Goal: Task Accomplishment & Management: Manage account settings

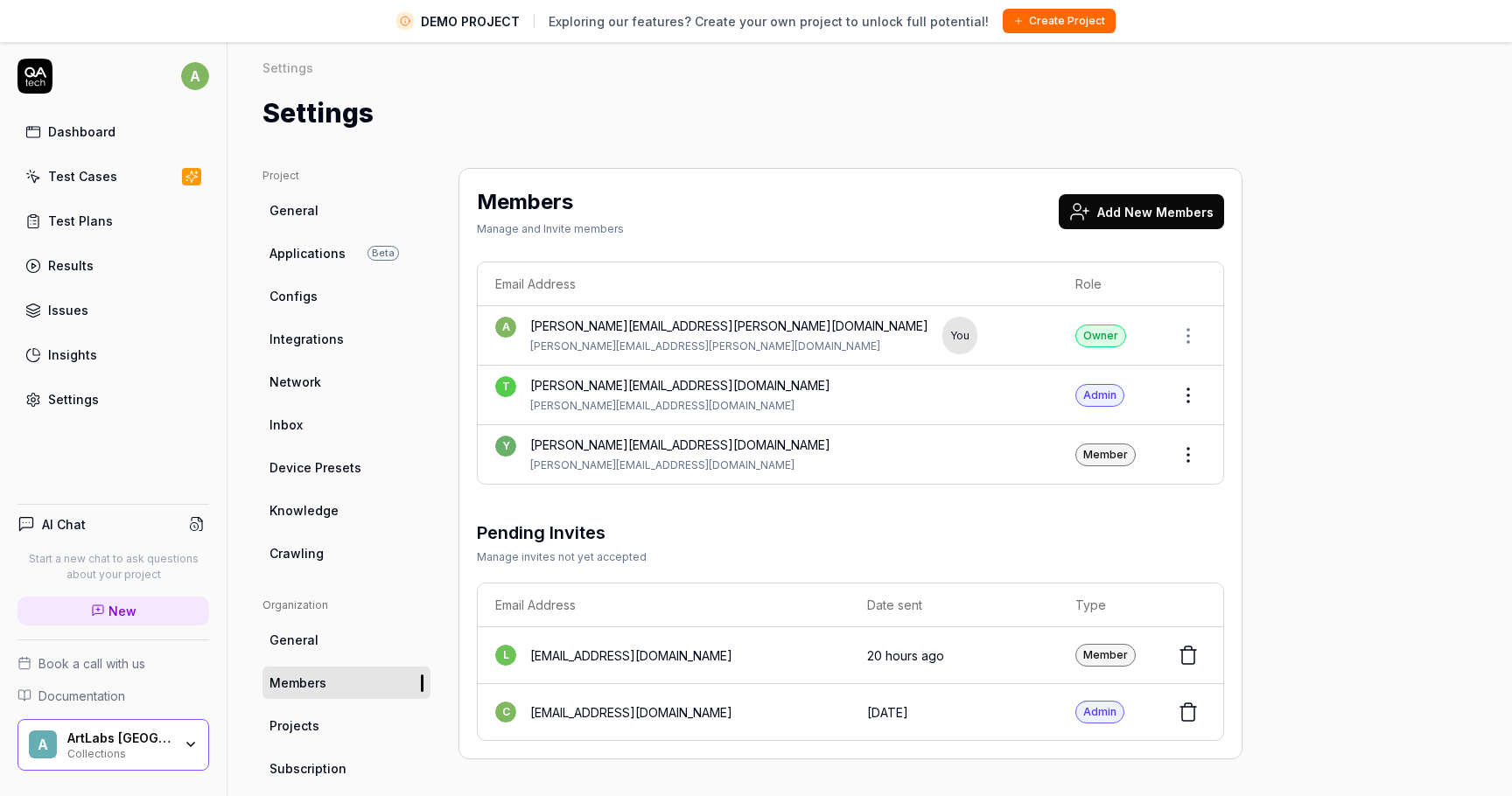
scroll to position [41, 0]
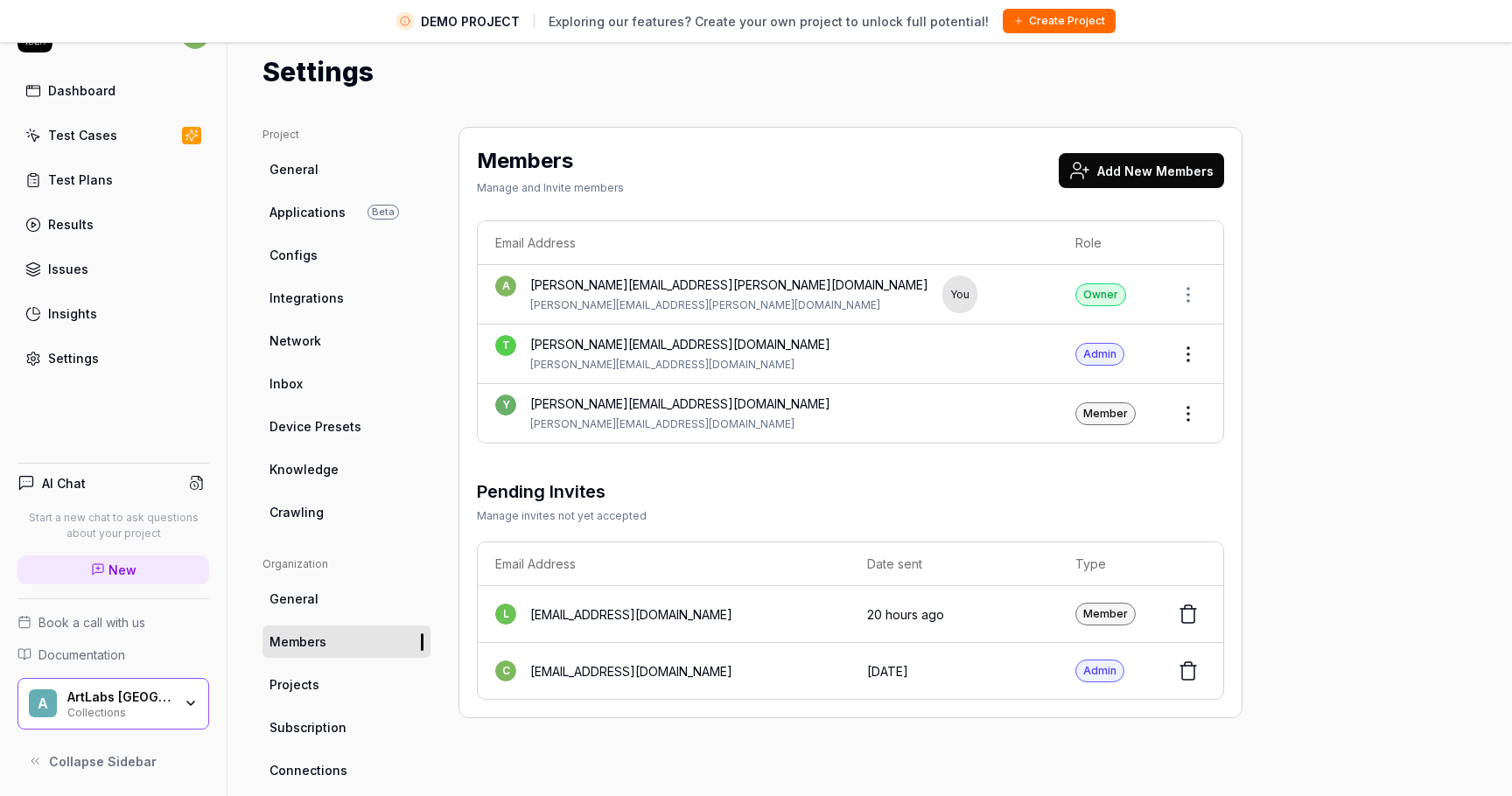
click at [126, 677] on div "A ArtLabs Europe Collections" at bounding box center [114, 703] width 191 height 53
click at [113, 755] on span "Collapse Sidebar" at bounding box center [103, 761] width 108 height 18
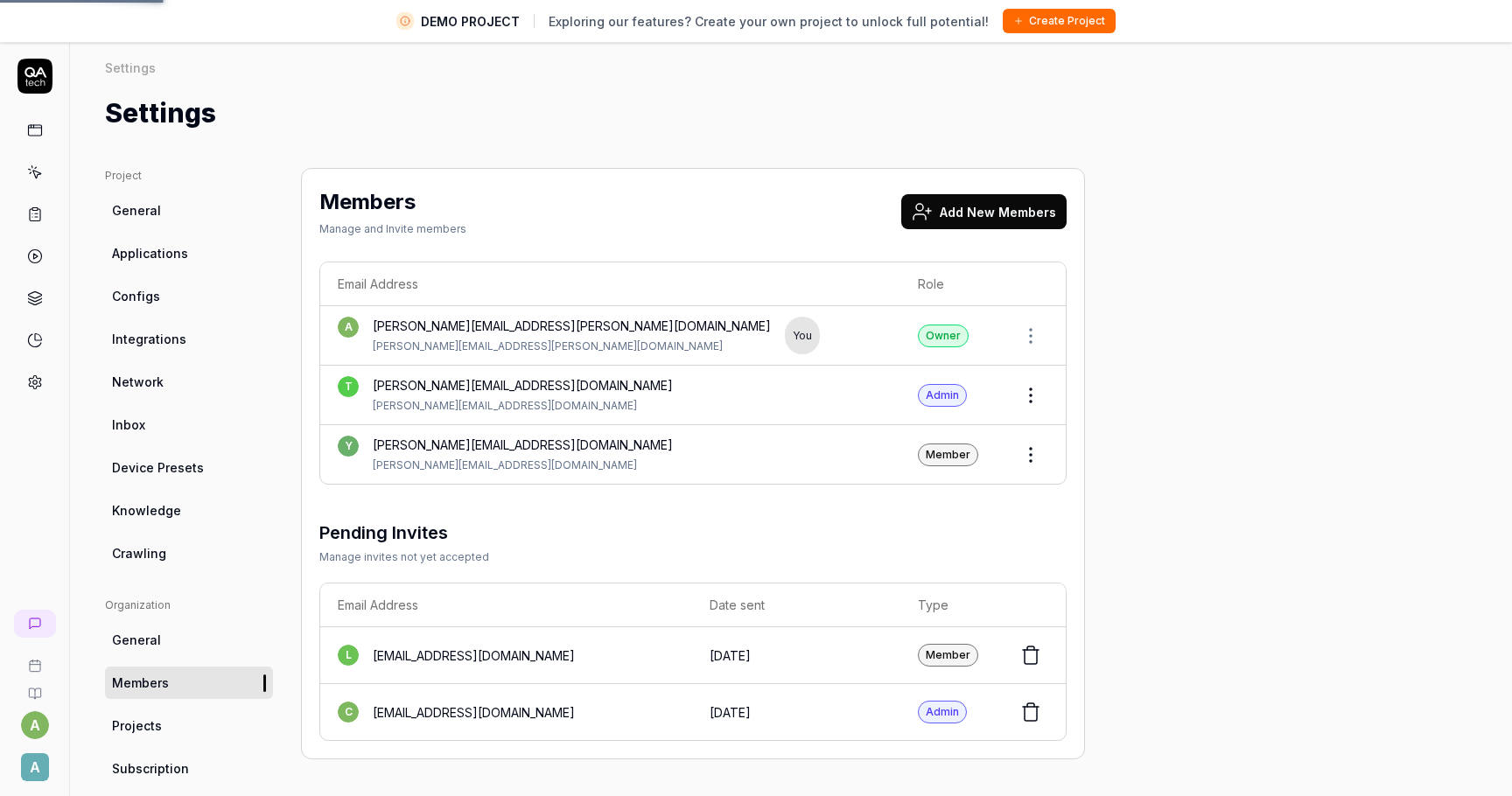
click at [151, 330] on span "Integrations" at bounding box center [149, 339] width 75 height 18
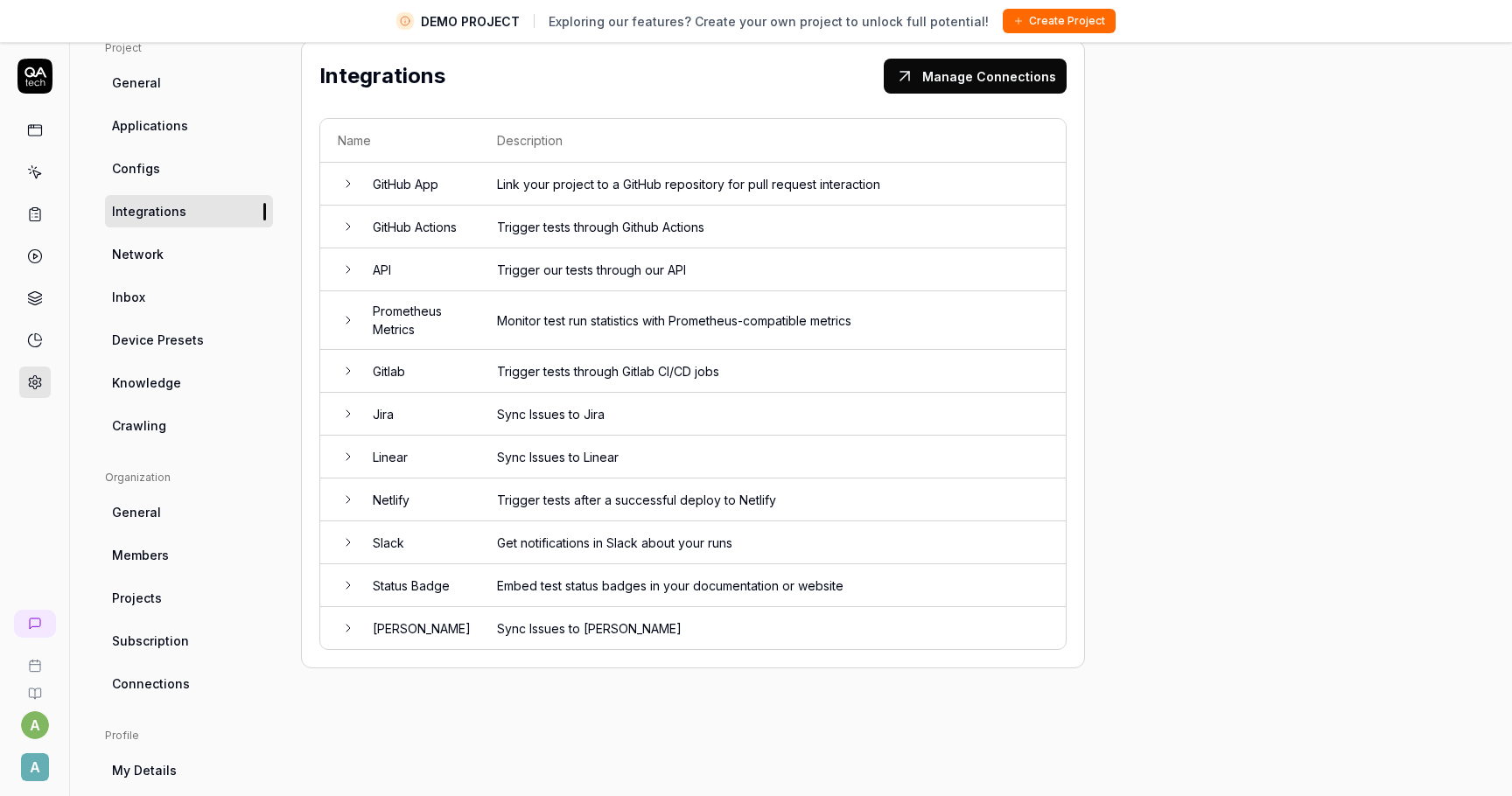
scroll to position [199, 0]
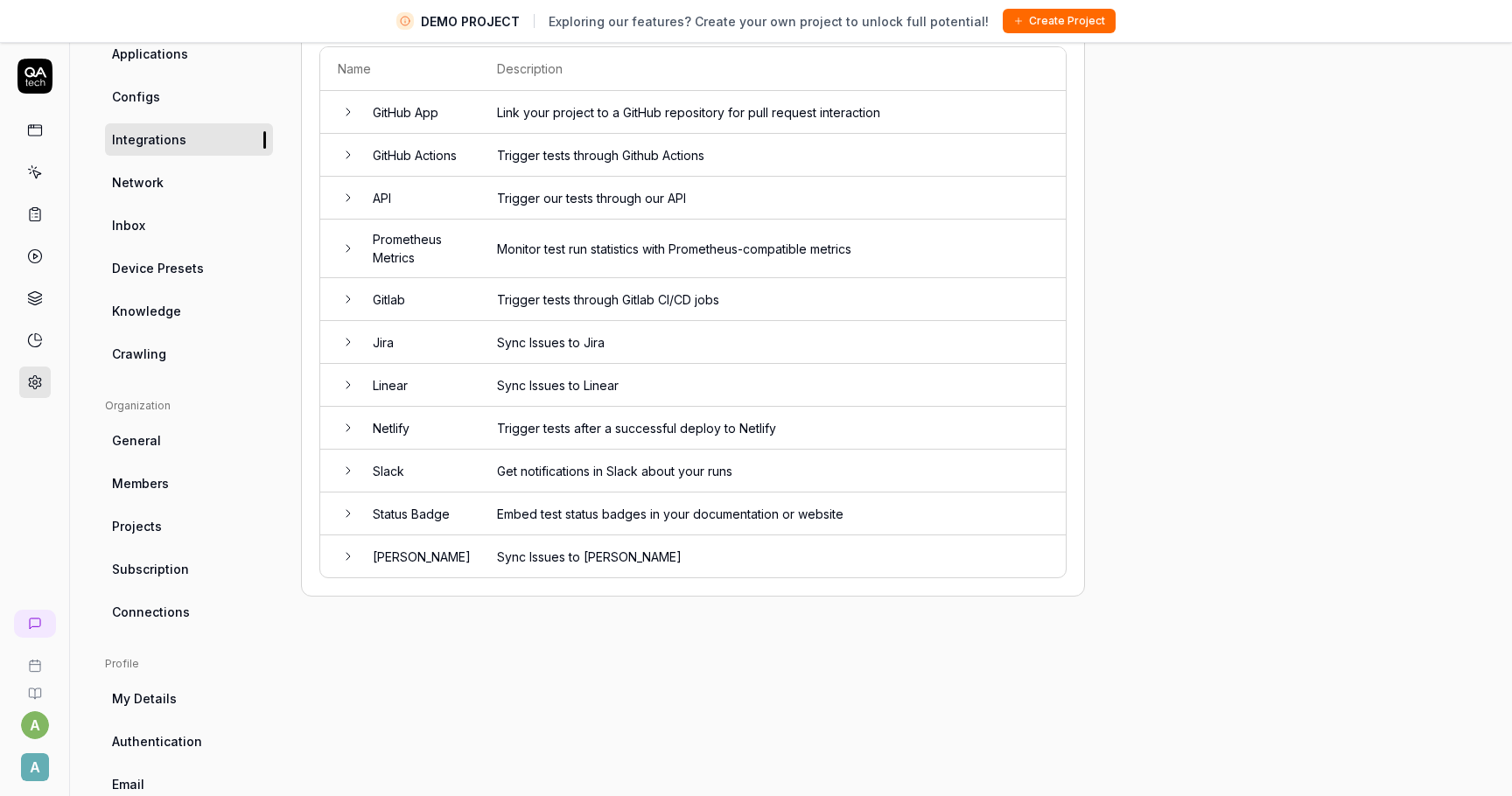
click at [420, 471] on td "Slack" at bounding box center [417, 470] width 125 height 43
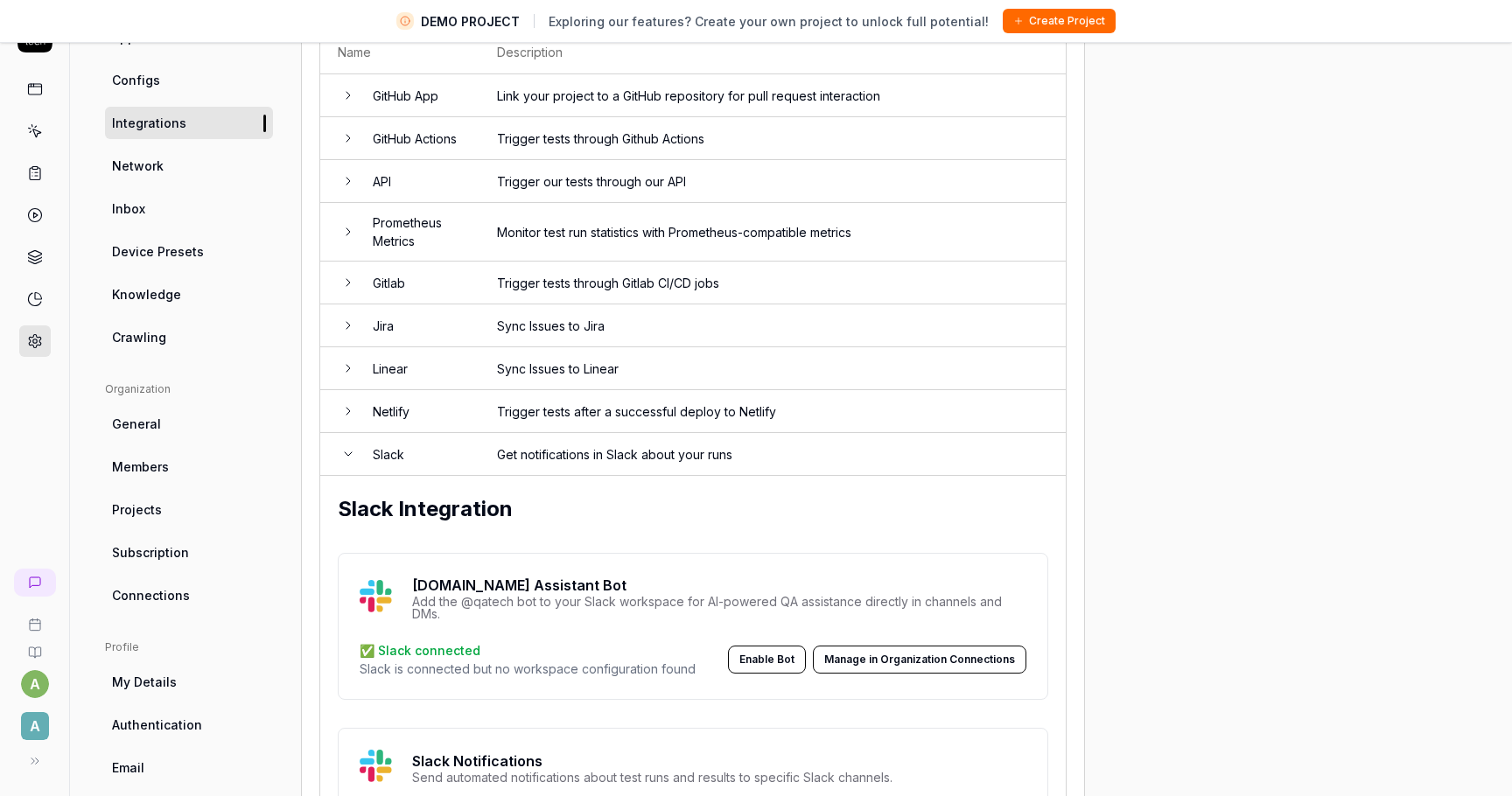
scroll to position [182, 0]
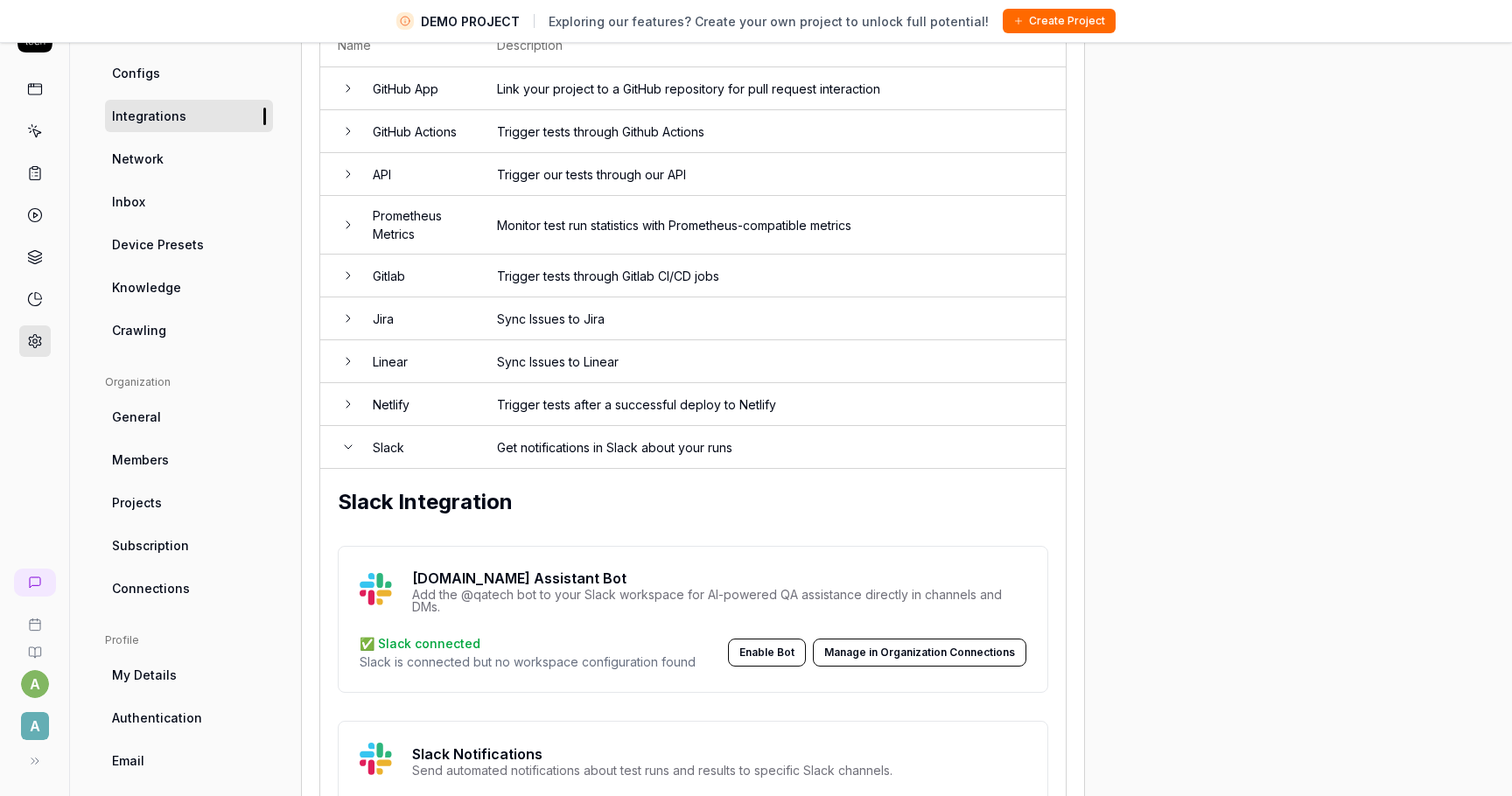
click at [888, 649] on button "Manage in Organization Connections" at bounding box center [920, 653] width 213 height 28
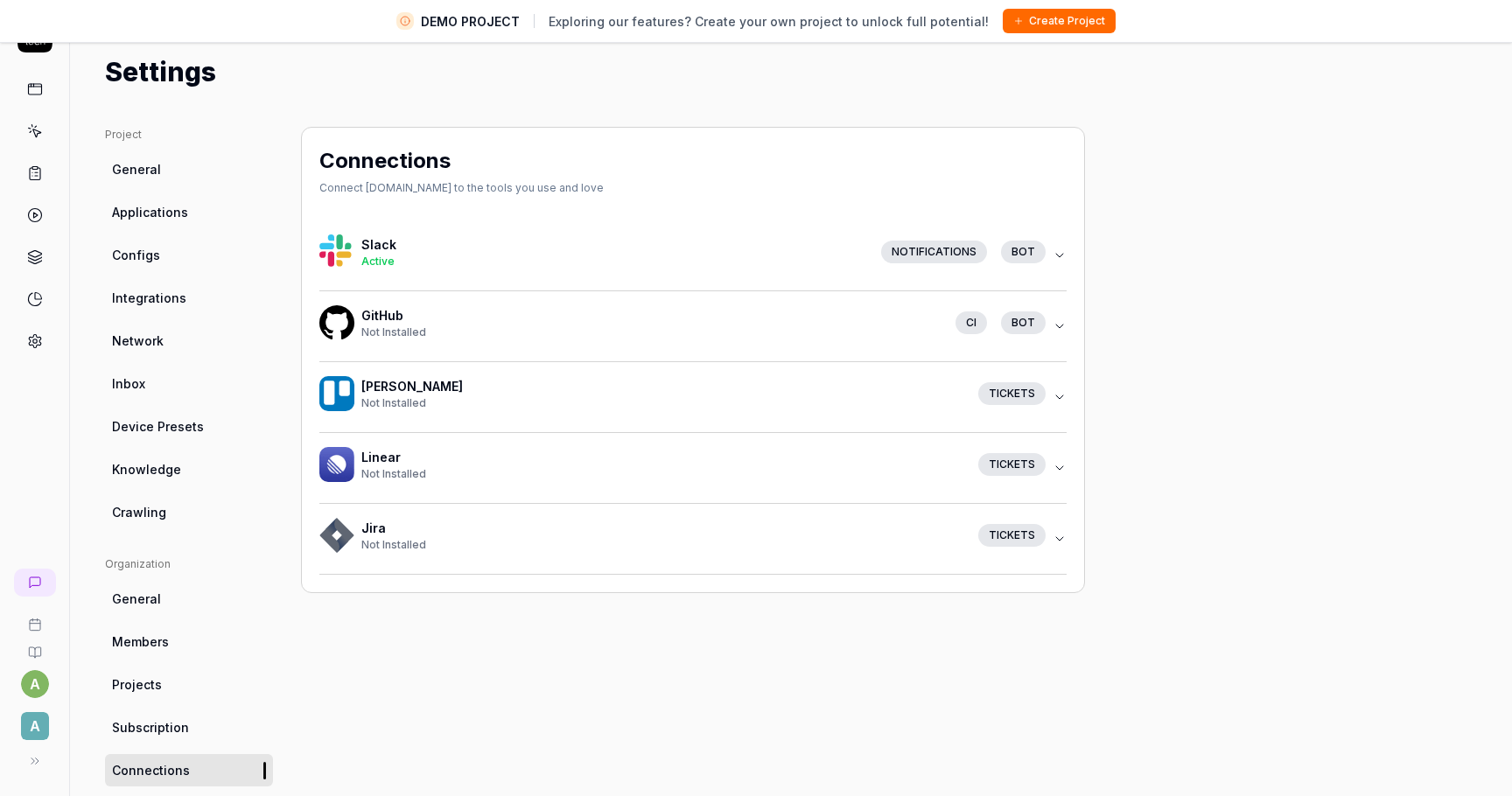
click at [1058, 248] on icon "button" at bounding box center [1059, 255] width 14 height 14
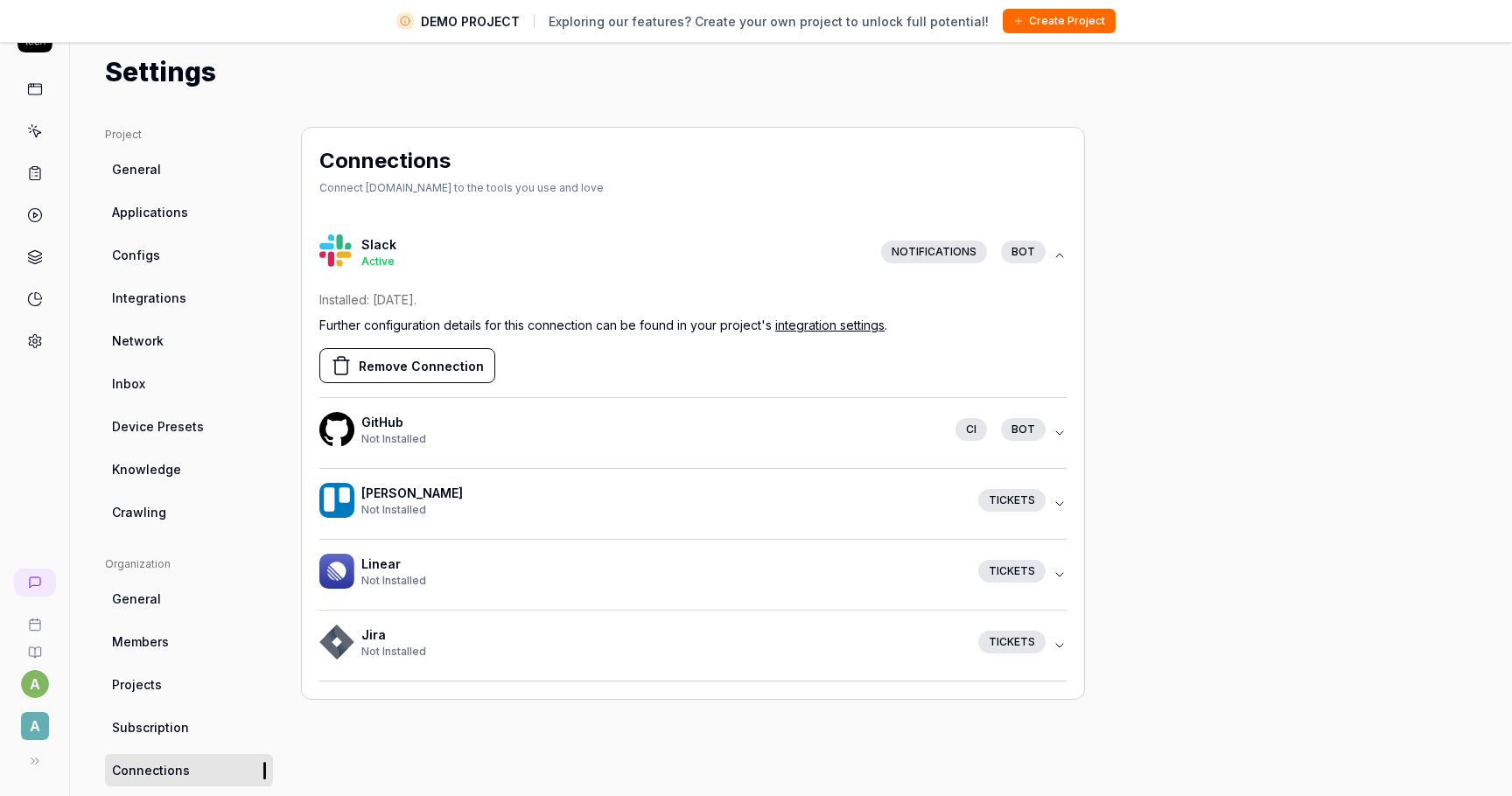
click at [413, 319] on p "Further configuration details for this connection can be found in your project'…" at bounding box center [693, 325] width 748 height 18
click at [411, 368] on button "Remove Connection" at bounding box center [407, 365] width 175 height 35
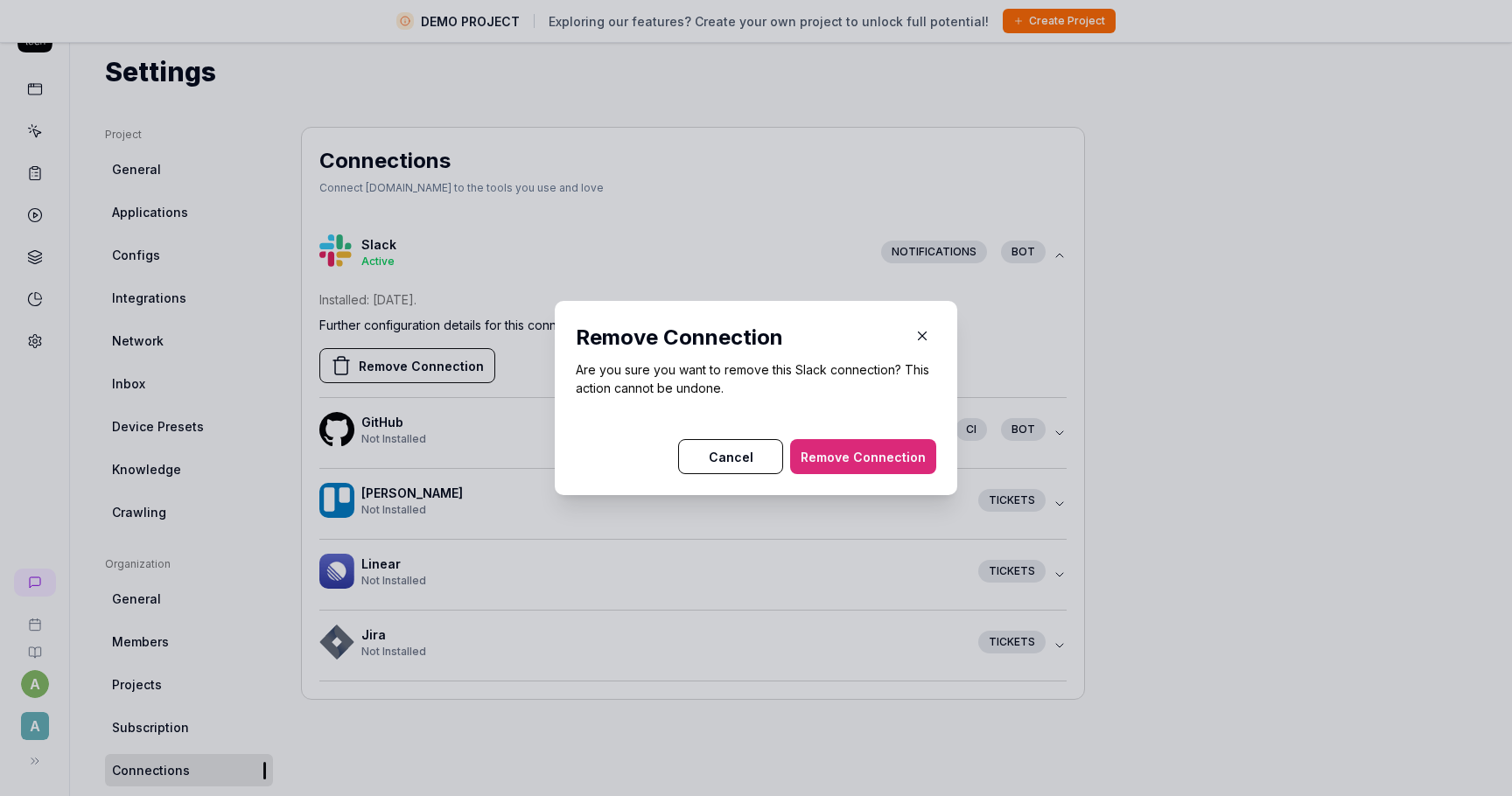
click at [851, 452] on button "Remove Connection" at bounding box center [863, 456] width 147 height 35
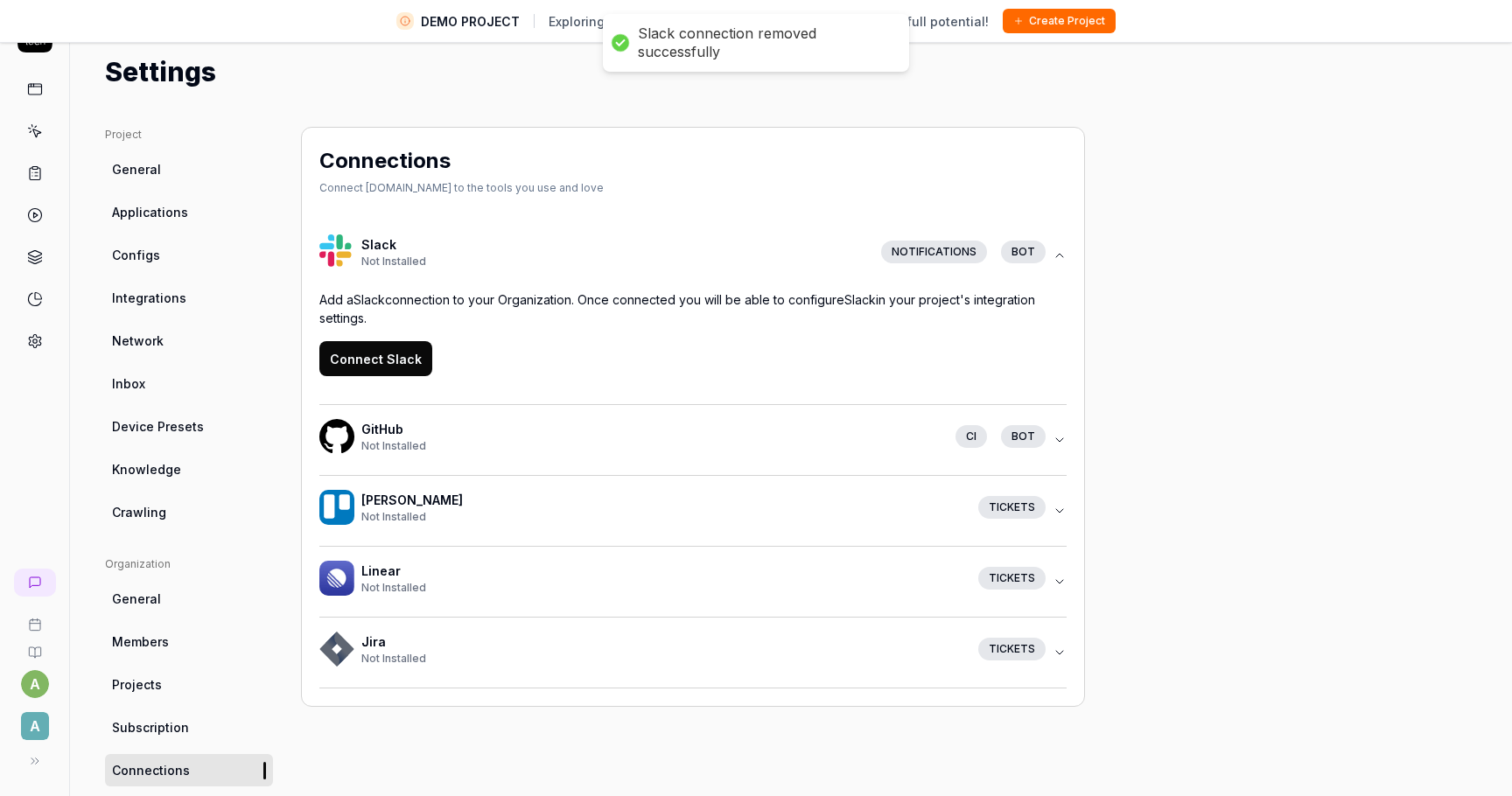
click at [401, 362] on button "Connect Slack" at bounding box center [375, 358] width 113 height 35
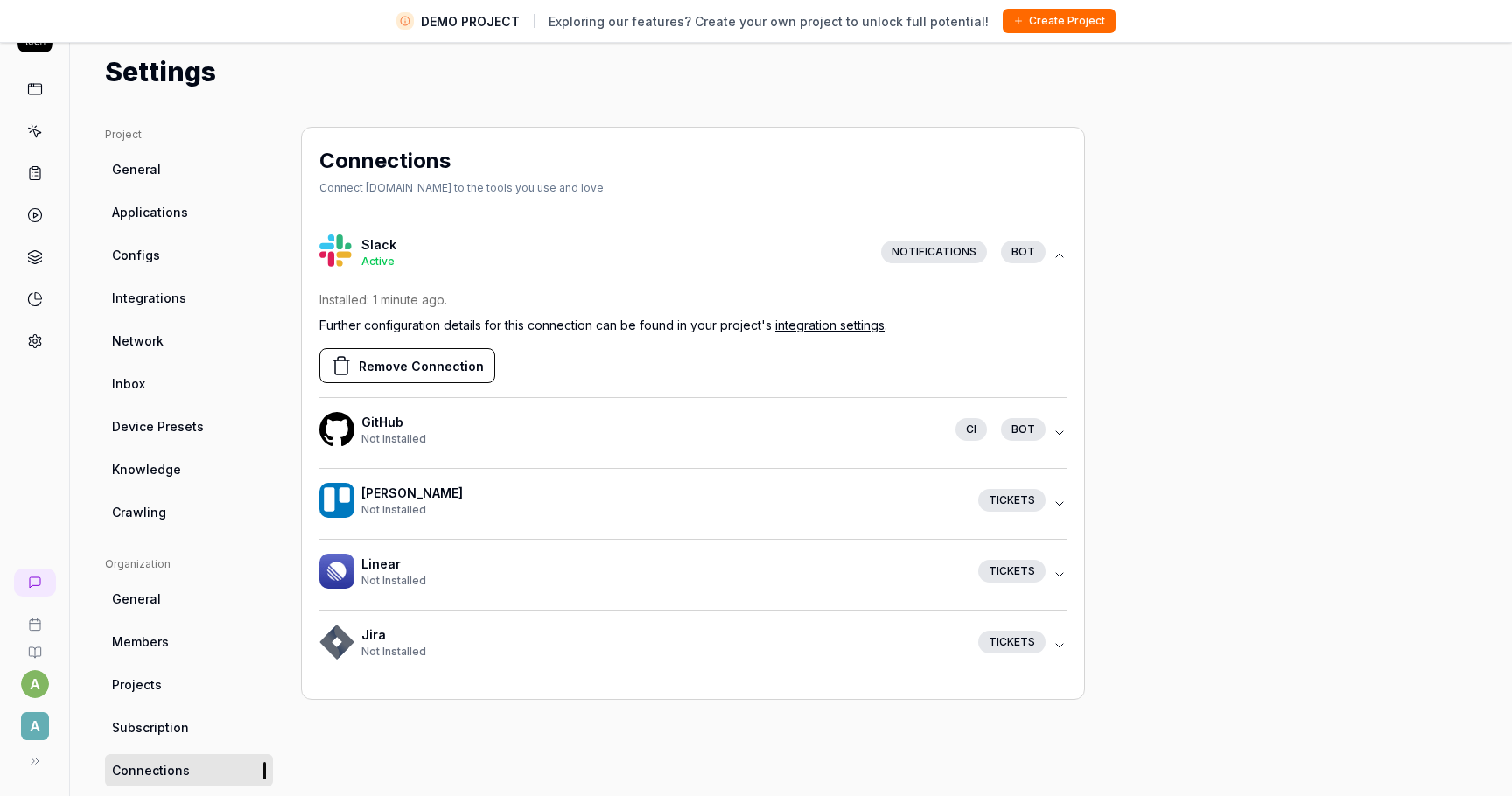
click at [133, 299] on span "Integrations" at bounding box center [149, 298] width 75 height 18
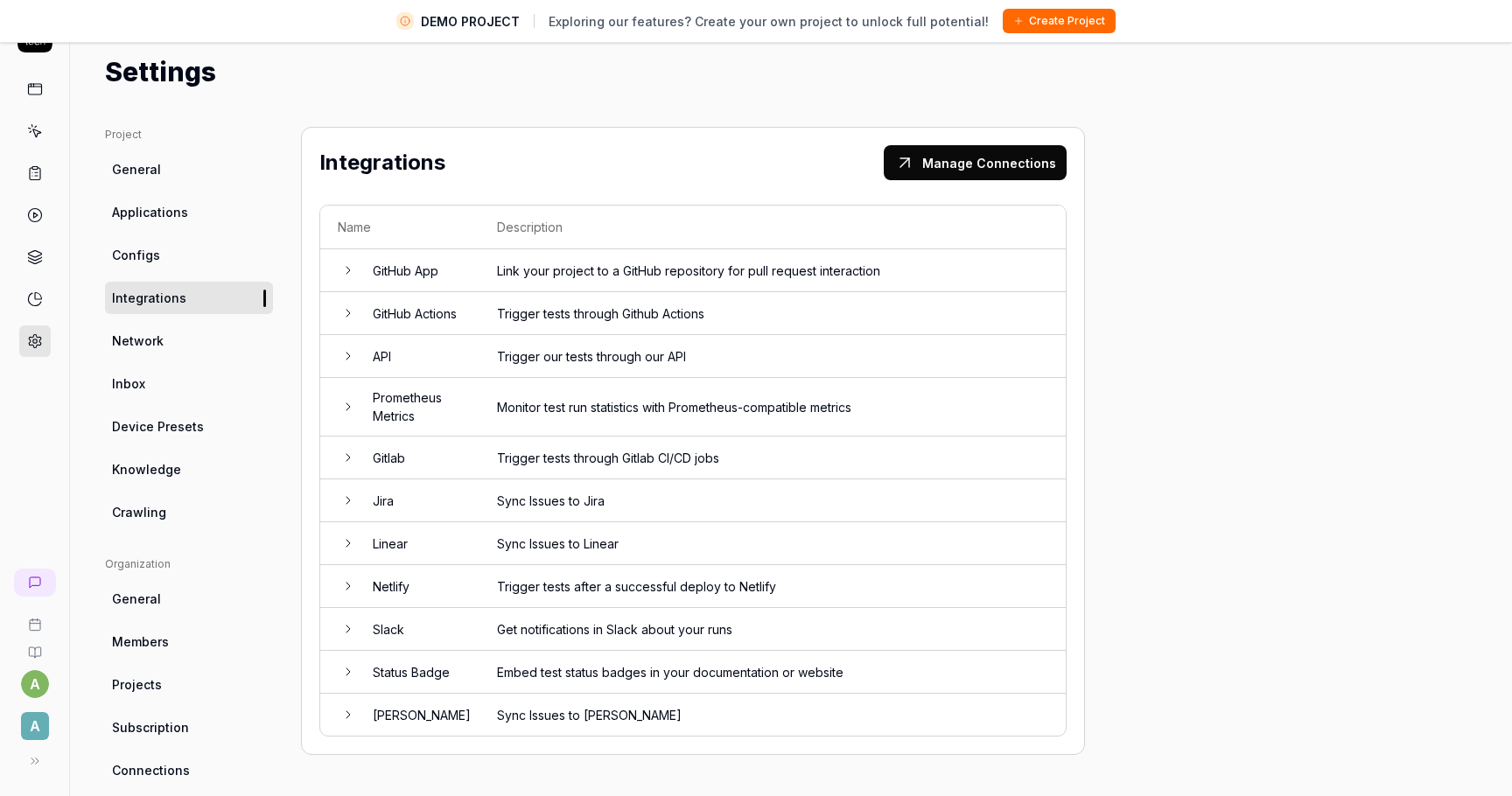
click at [353, 640] on td at bounding box center [337, 629] width 35 height 43
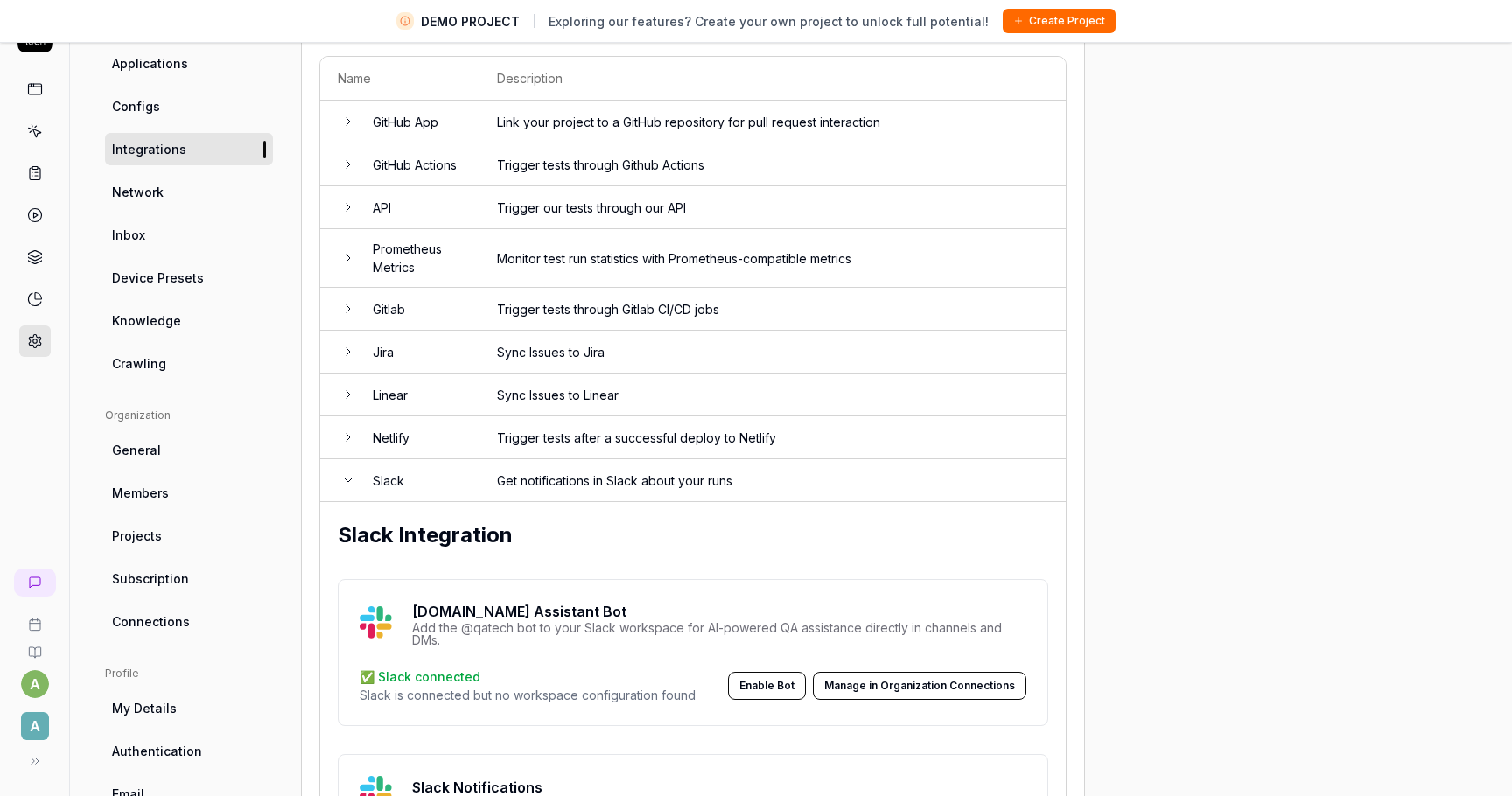
scroll to position [149, 0]
click at [776, 677] on button "Enable Bot" at bounding box center [766, 684] width 78 height 28
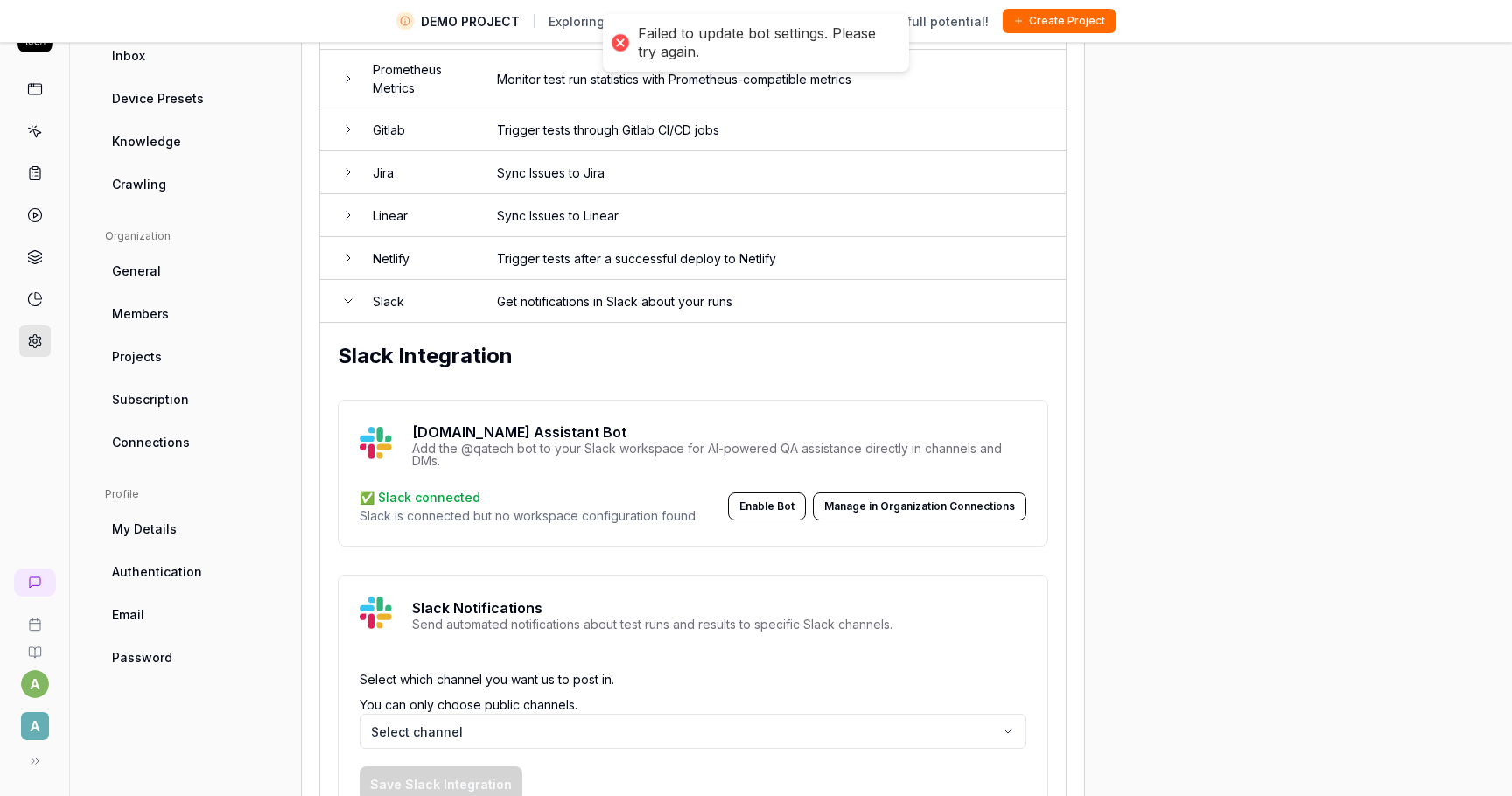
scroll to position [474, 0]
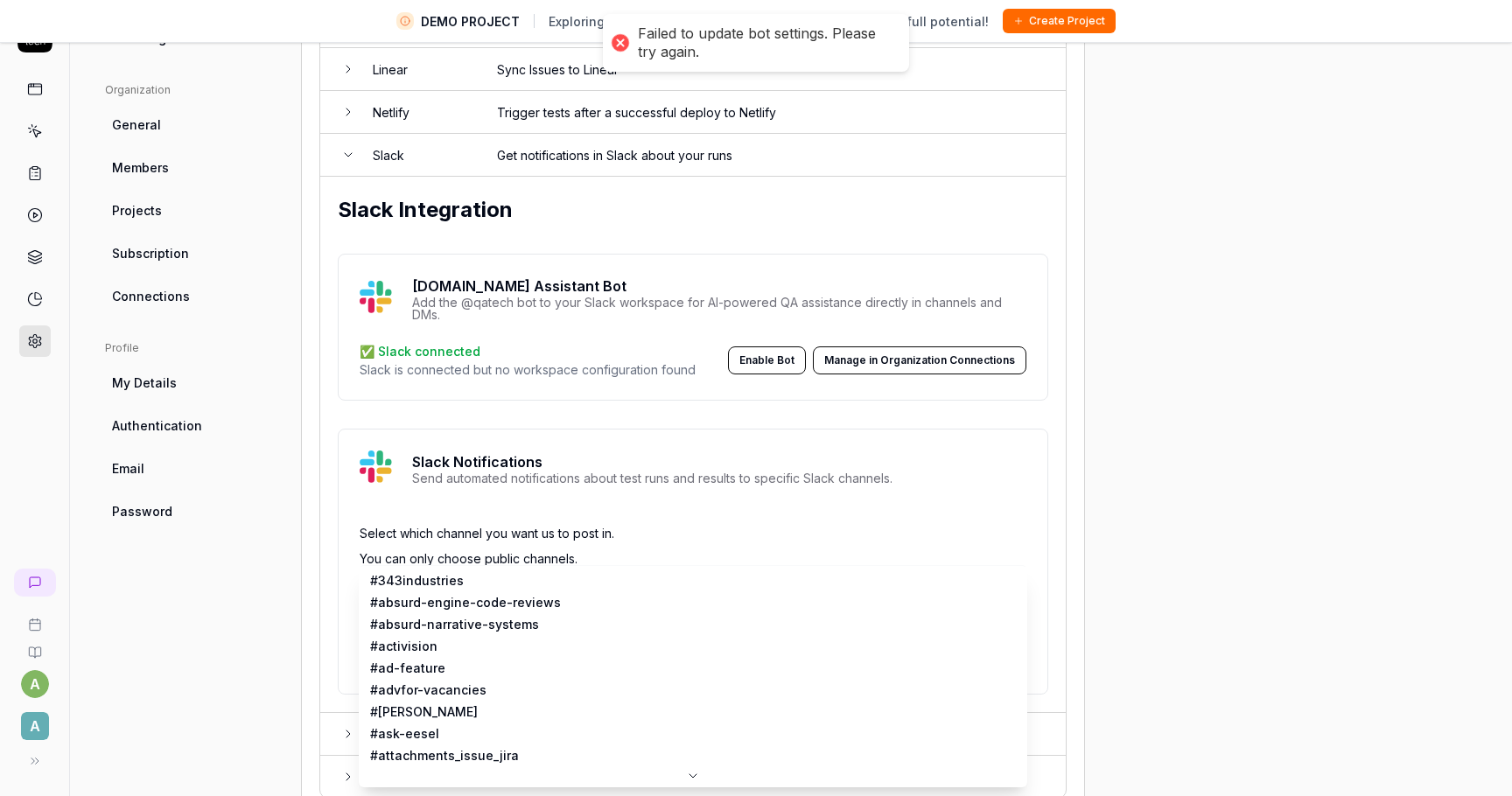
click at [616, 584] on body "DEMO PROJECT Exploring our features? Create your own project to unlock full pot…" at bounding box center [756, 378] width 1512 height 837
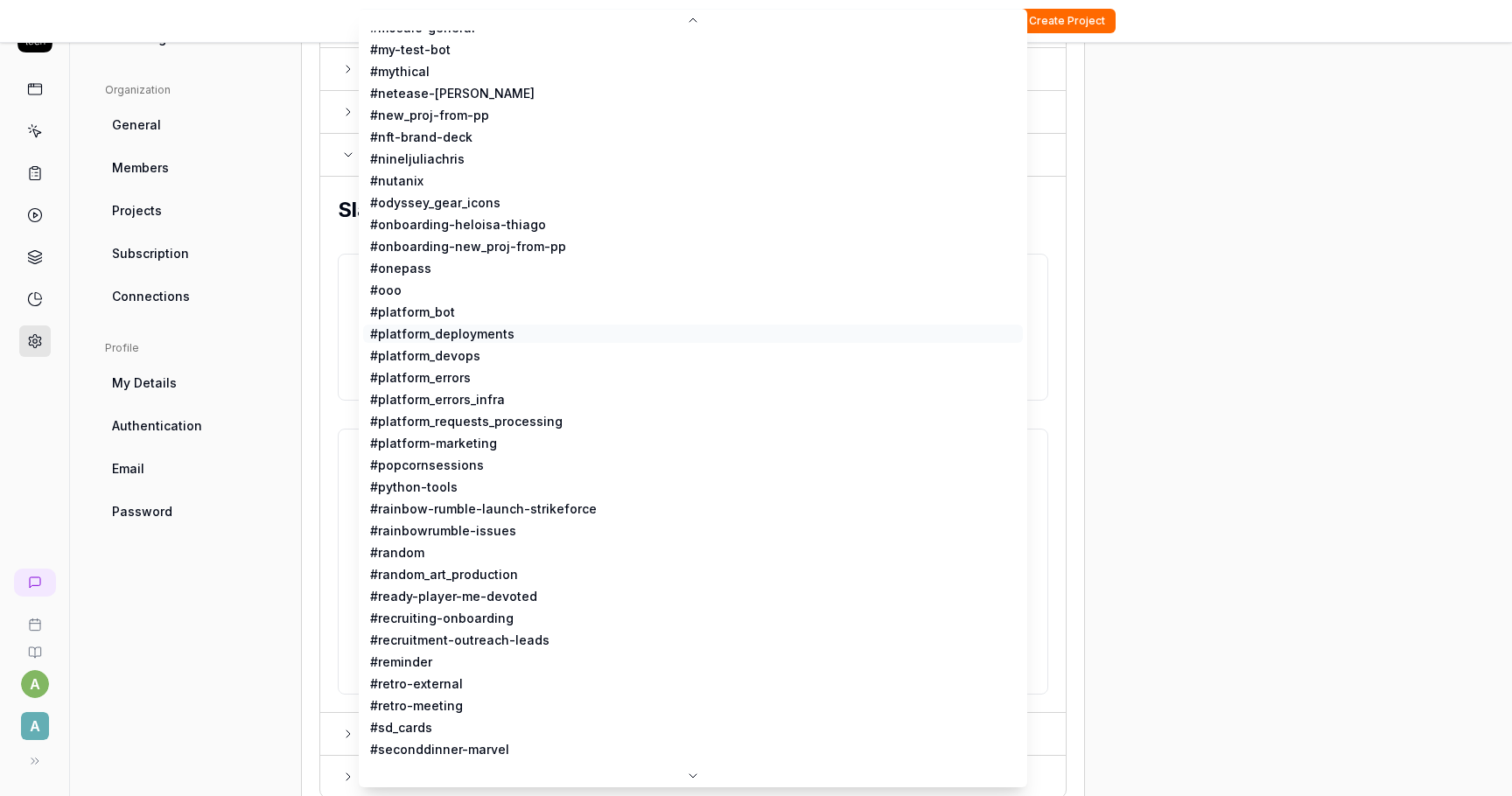
scroll to position [1165, 0]
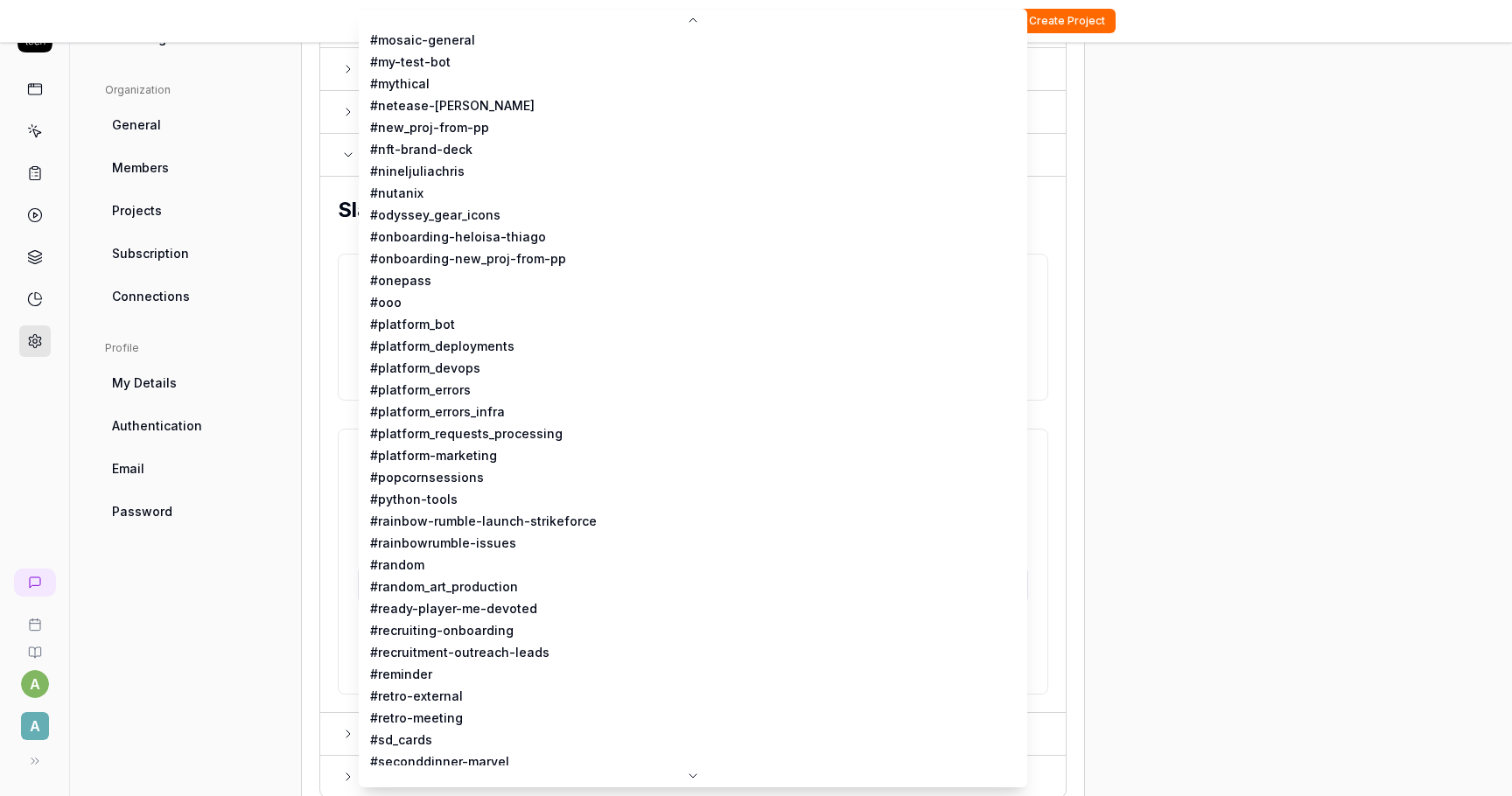
click at [325, 322] on html "DEMO PROJECT Exploring our features? Create your own project to unlock full pot…" at bounding box center [756, 378] width 1512 height 837
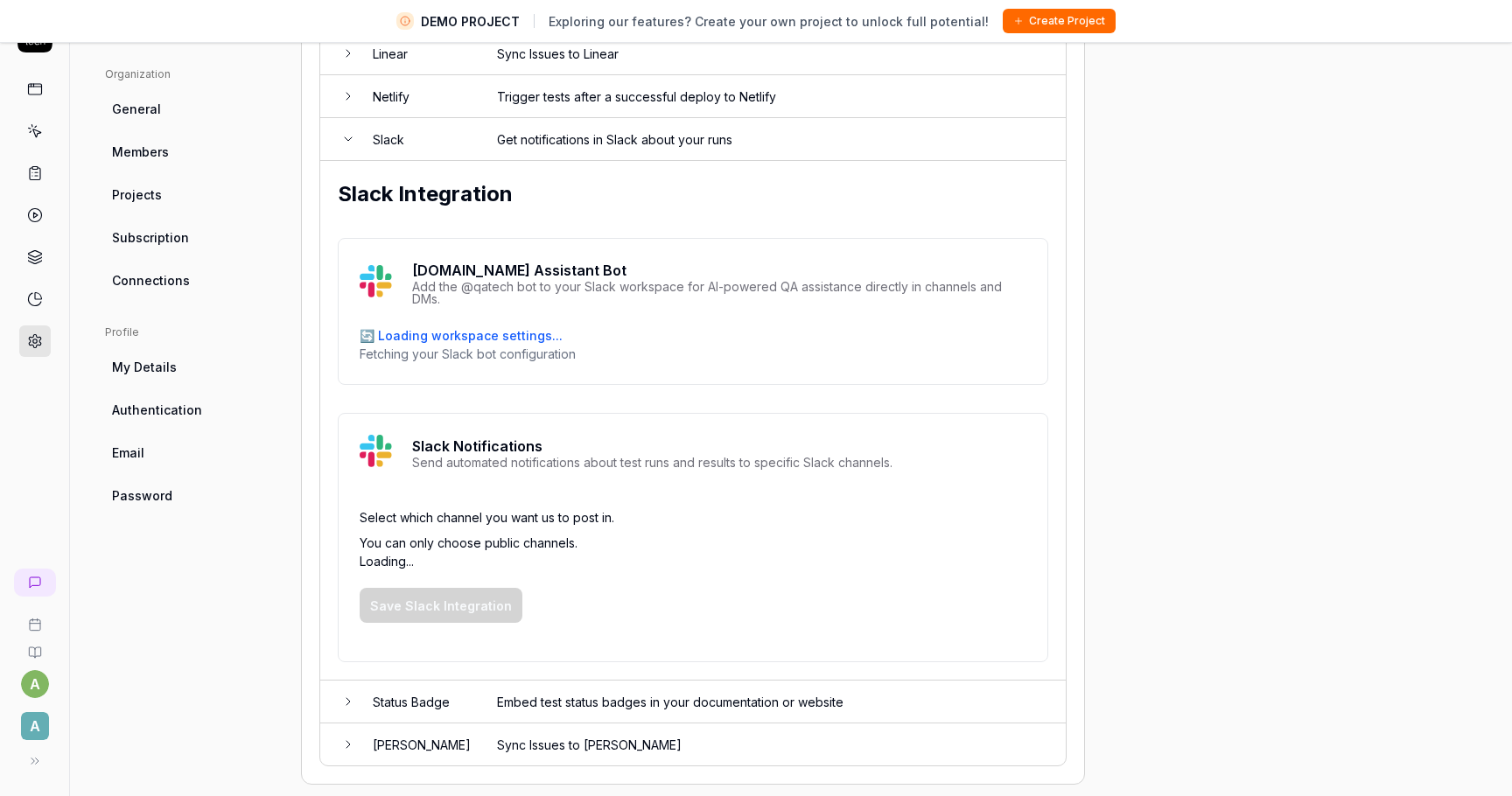
scroll to position [506, 0]
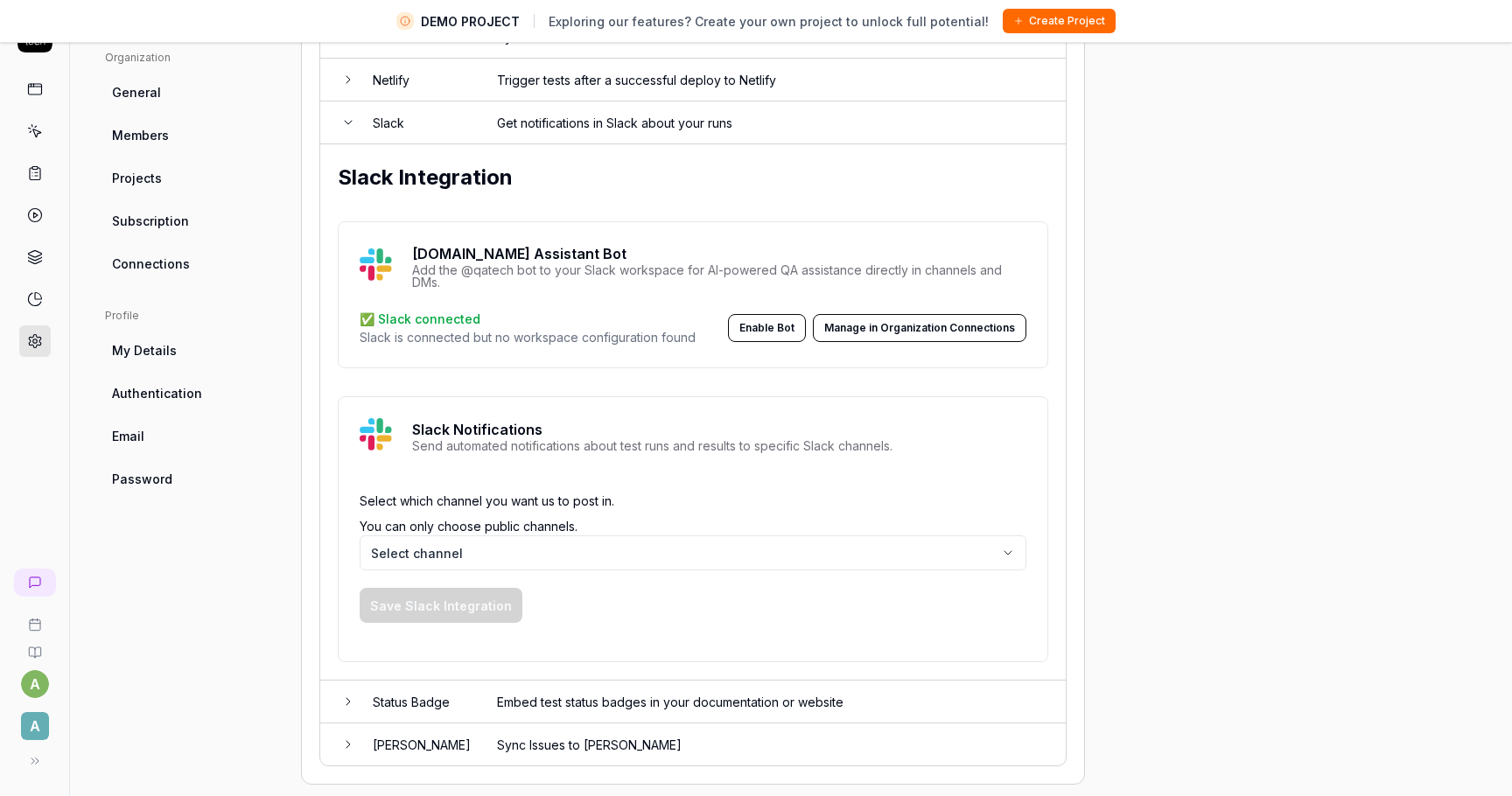
click at [458, 544] on body "DEMO PROJECT Exploring our features? Create your own project to unlock full pot…" at bounding box center [756, 378] width 1512 height 837
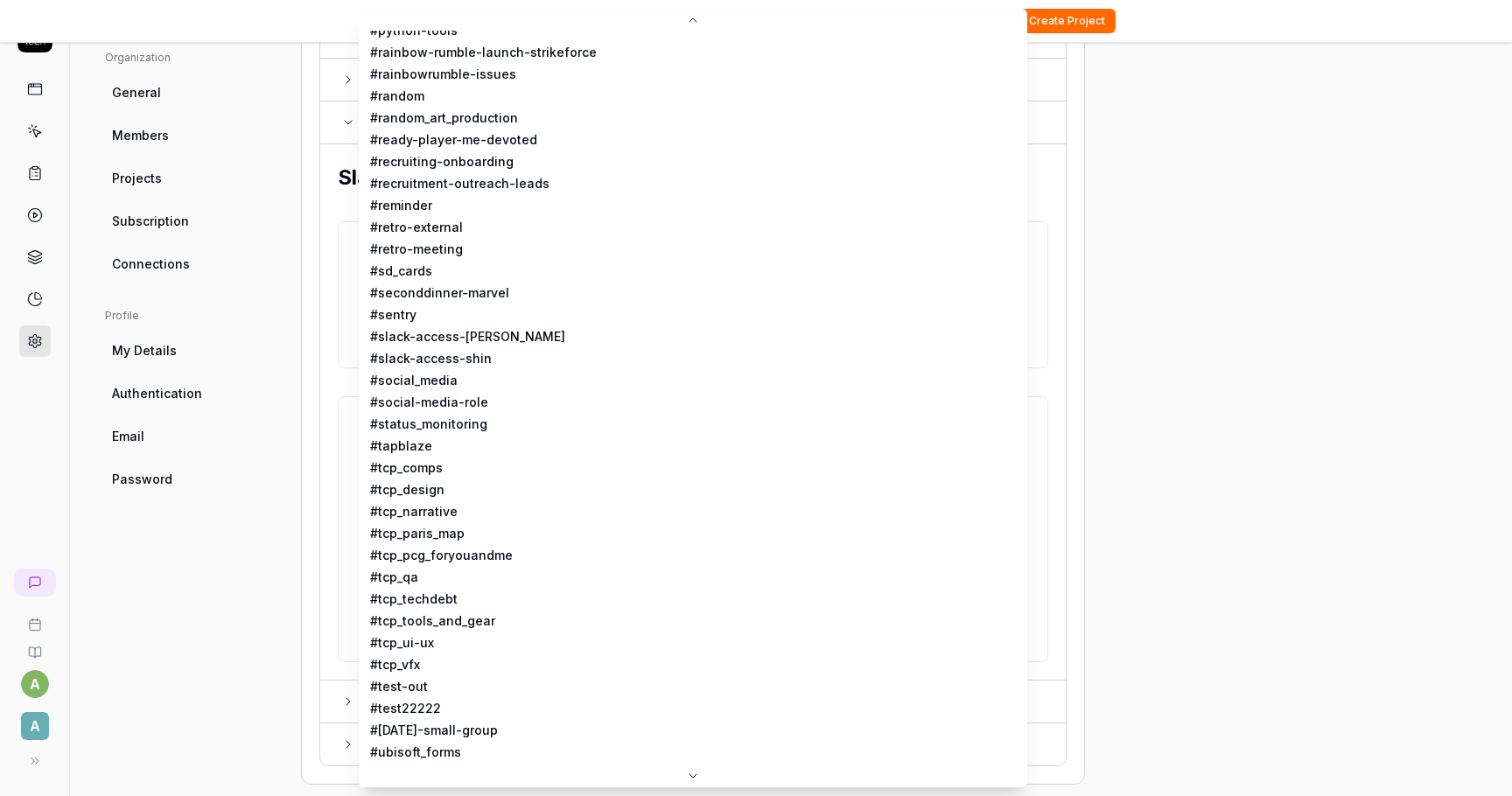
scroll to position [1640, 0]
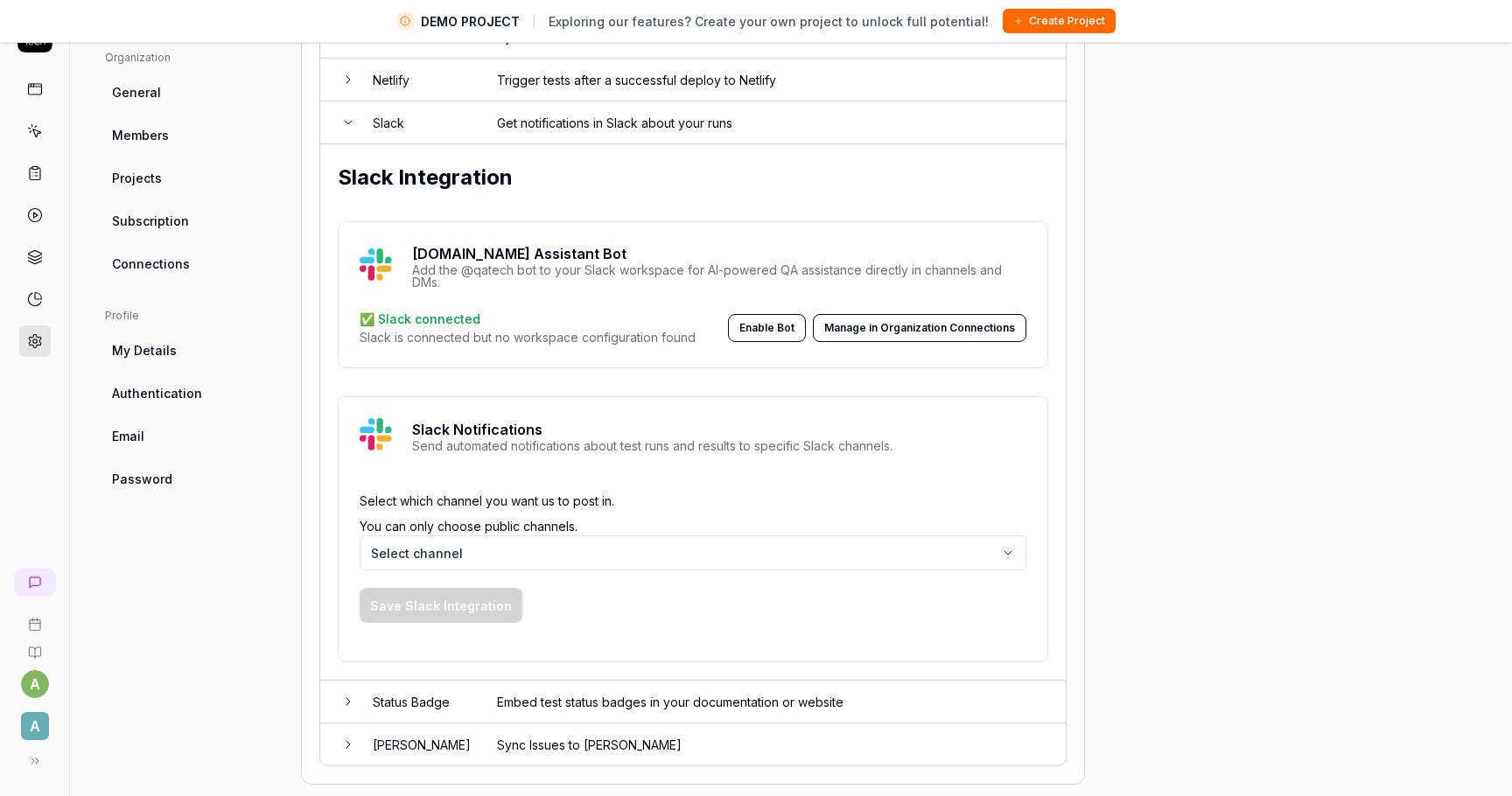
click at [457, 534] on body "DEMO PROJECT Exploring our features? Create your own project to unlock full pot…" at bounding box center [756, 378] width 1512 height 837
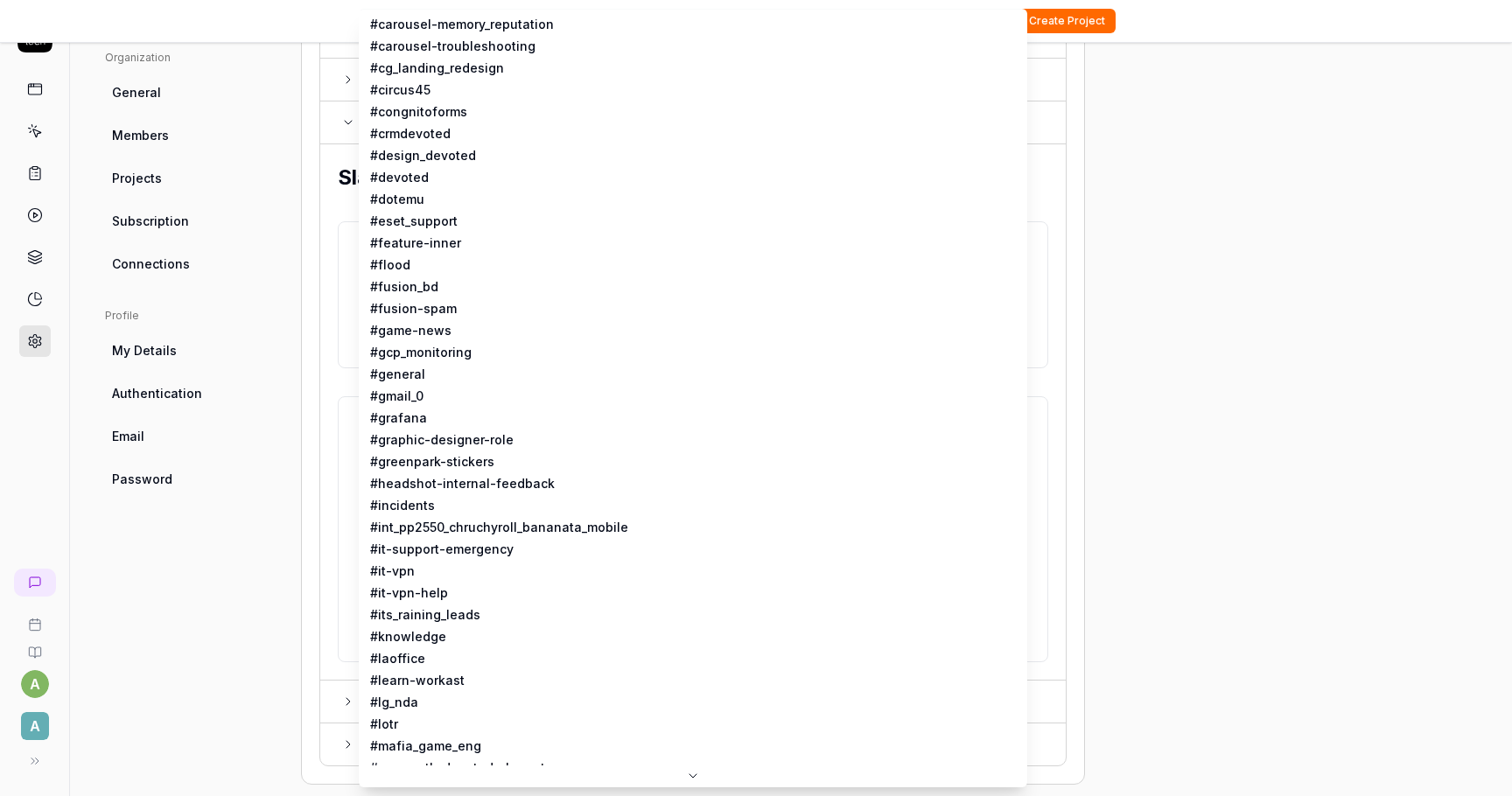
scroll to position [0, 0]
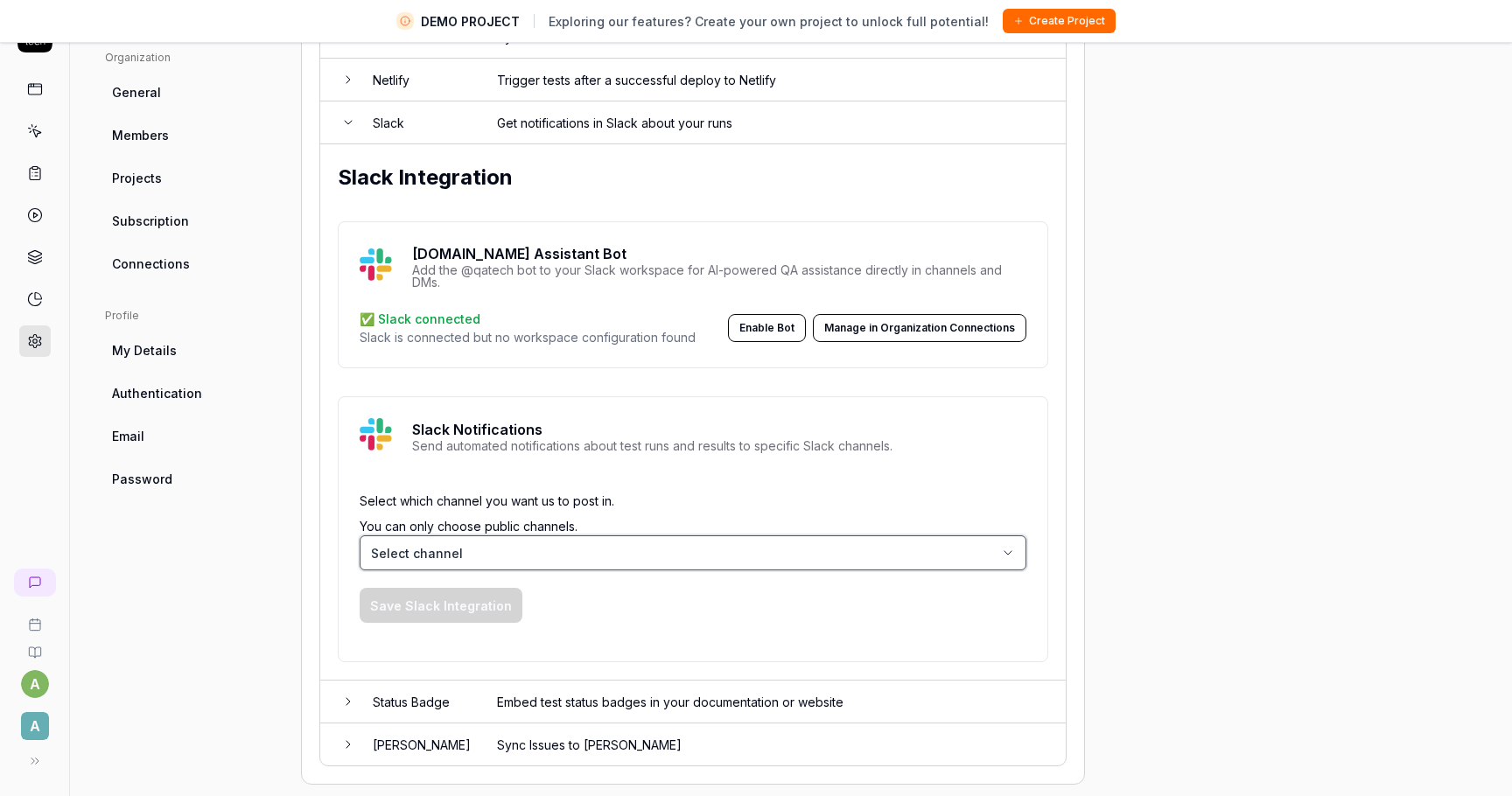
click at [330, 511] on html "DEMO PROJECT Exploring our features? Create your own project to unlock full pot…" at bounding box center [756, 378] width 1512 height 837
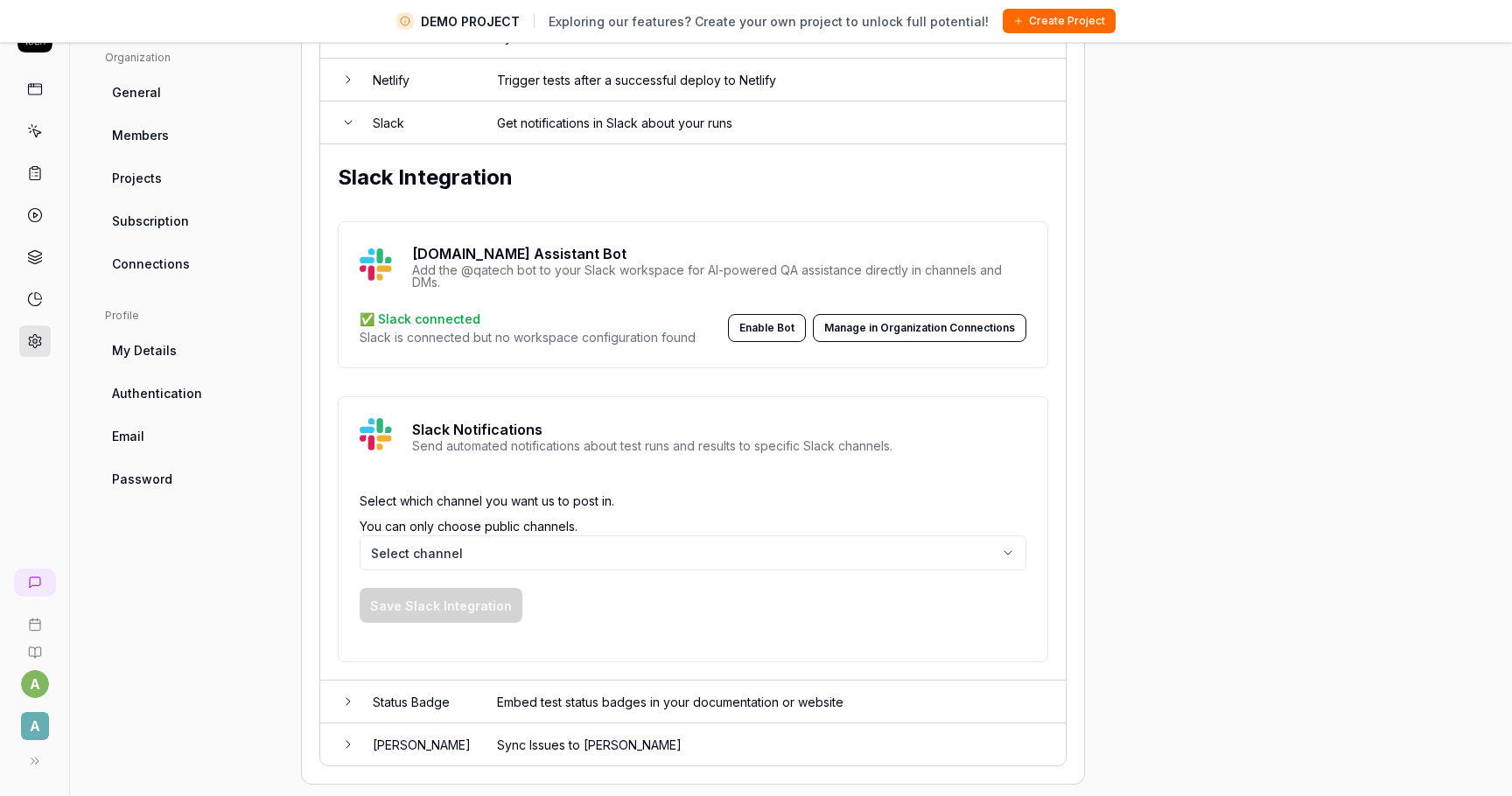
click at [454, 545] on body "DEMO PROJECT Exploring our features? Create your own project to unlock full pot…" at bounding box center [756, 378] width 1512 height 837
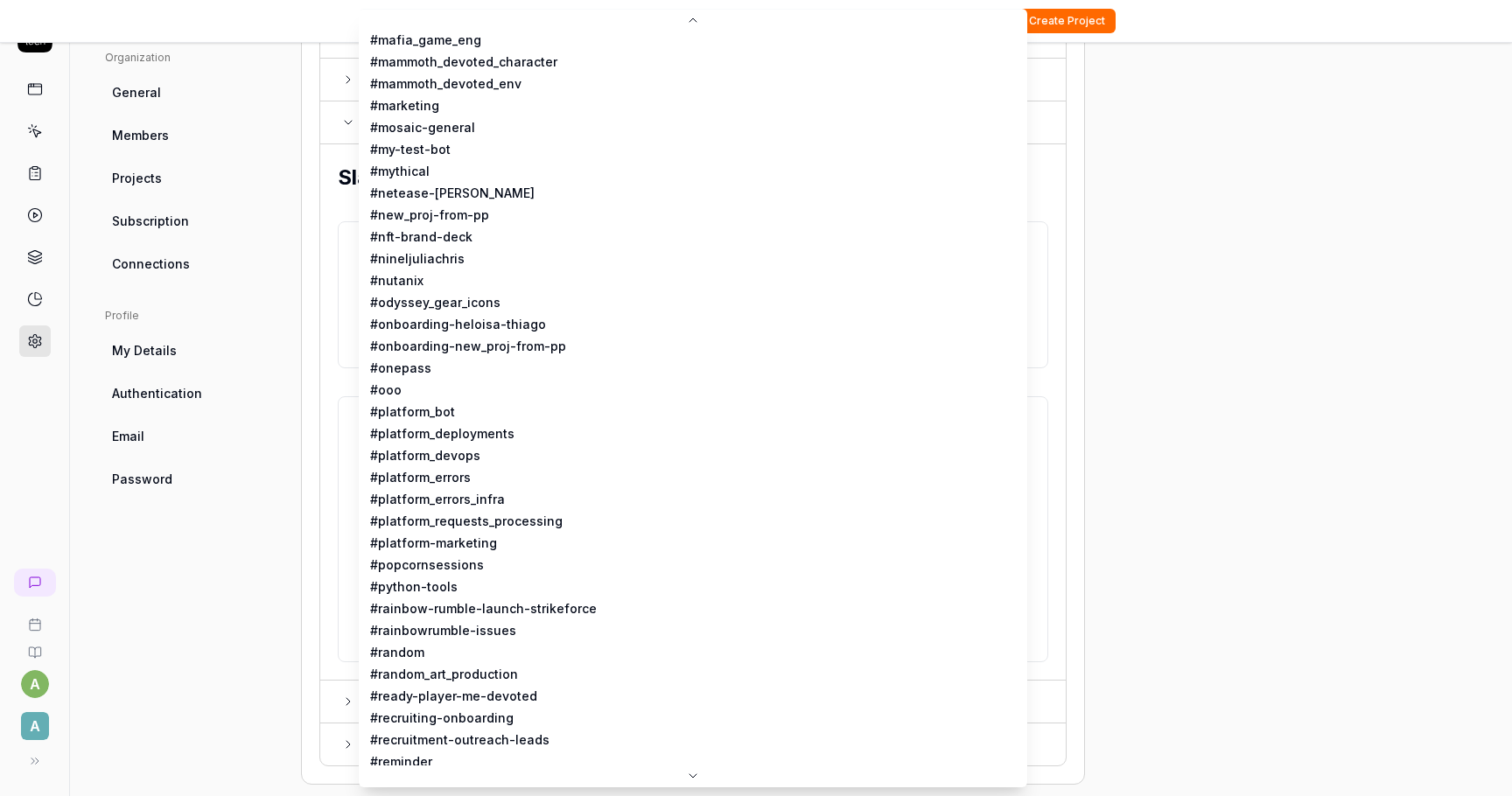
scroll to position [1075, 0]
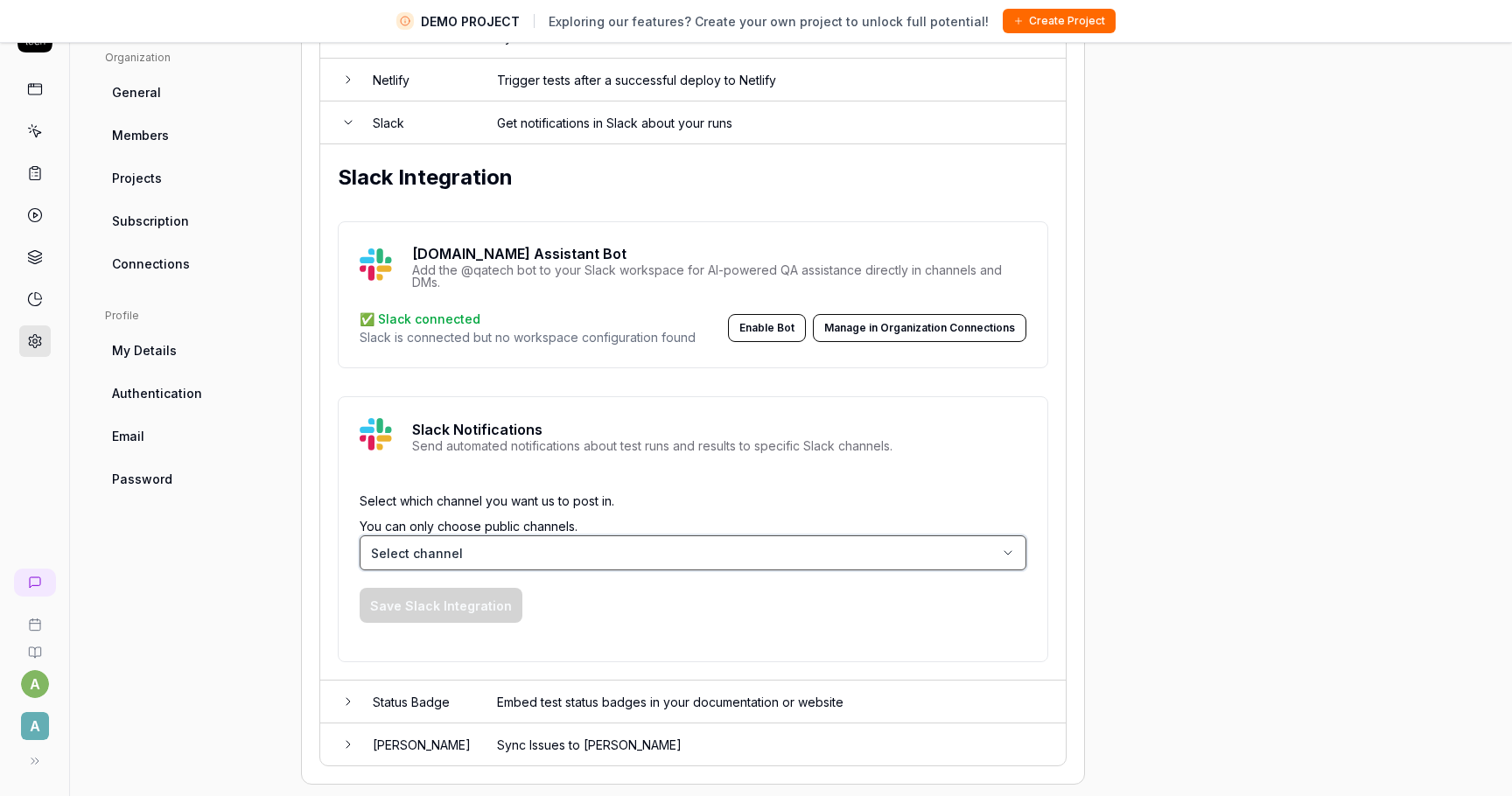
click at [287, 588] on html "DEMO PROJECT Exploring our features? Create your own project to unlock full pot…" at bounding box center [756, 378] width 1512 height 837
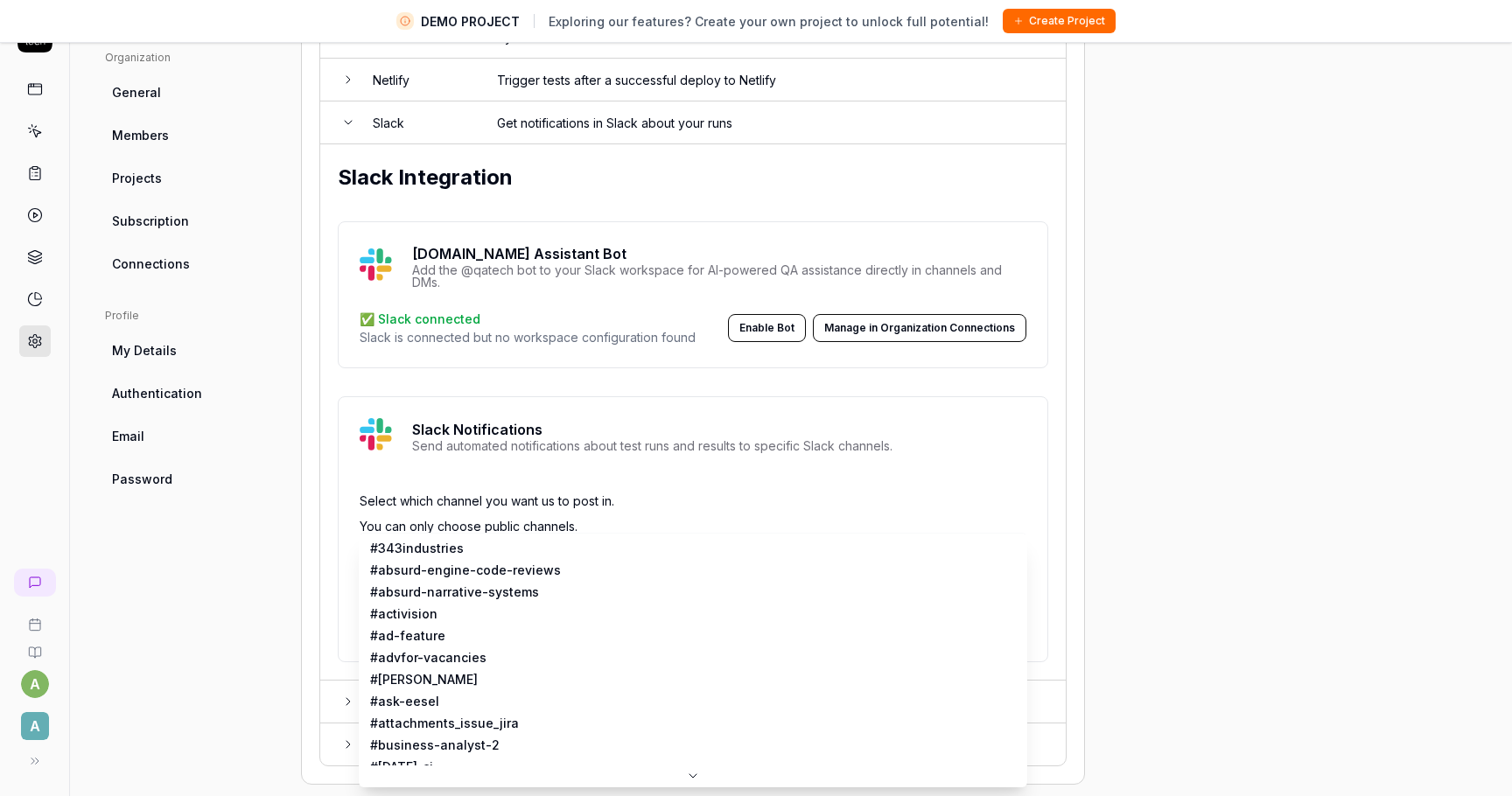
click at [496, 550] on body "DEMO PROJECT Exploring our features? Create your own project to unlock full pot…" at bounding box center [756, 378] width 1512 height 837
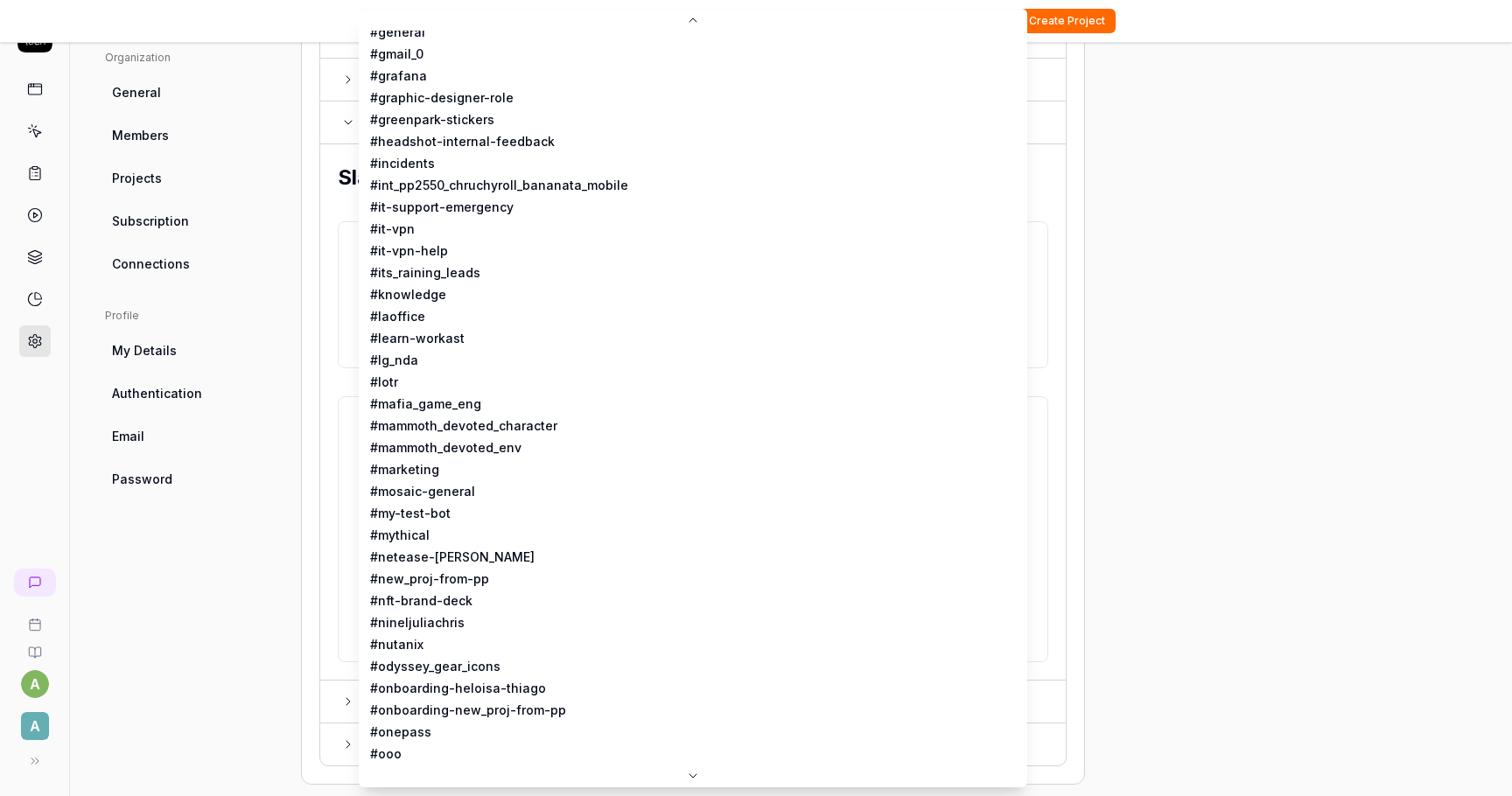
scroll to position [836, 0]
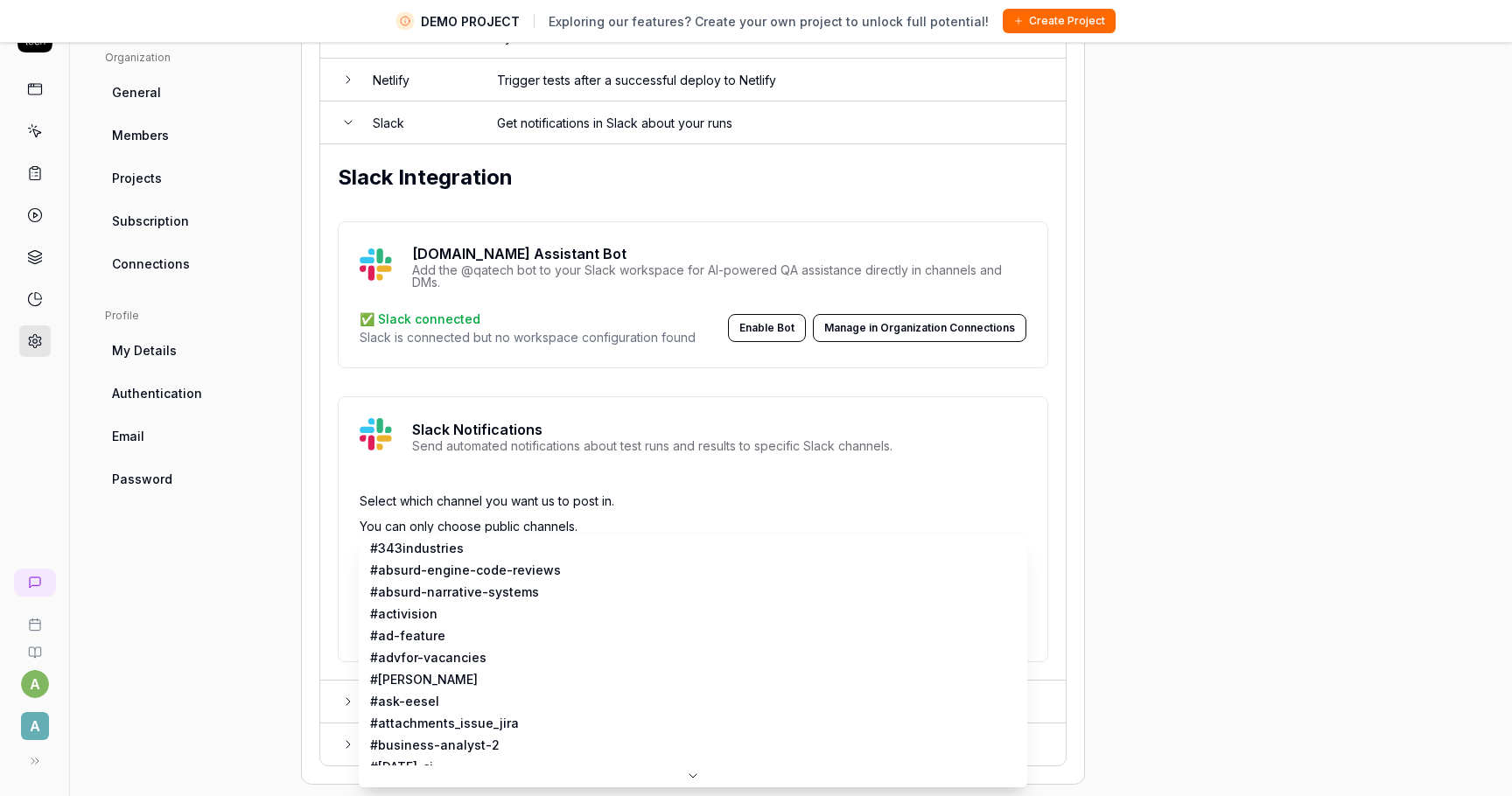
click at [491, 547] on body "DEMO PROJECT Exploring our features? Create your own project to unlock full pot…" at bounding box center [756, 378] width 1512 height 837
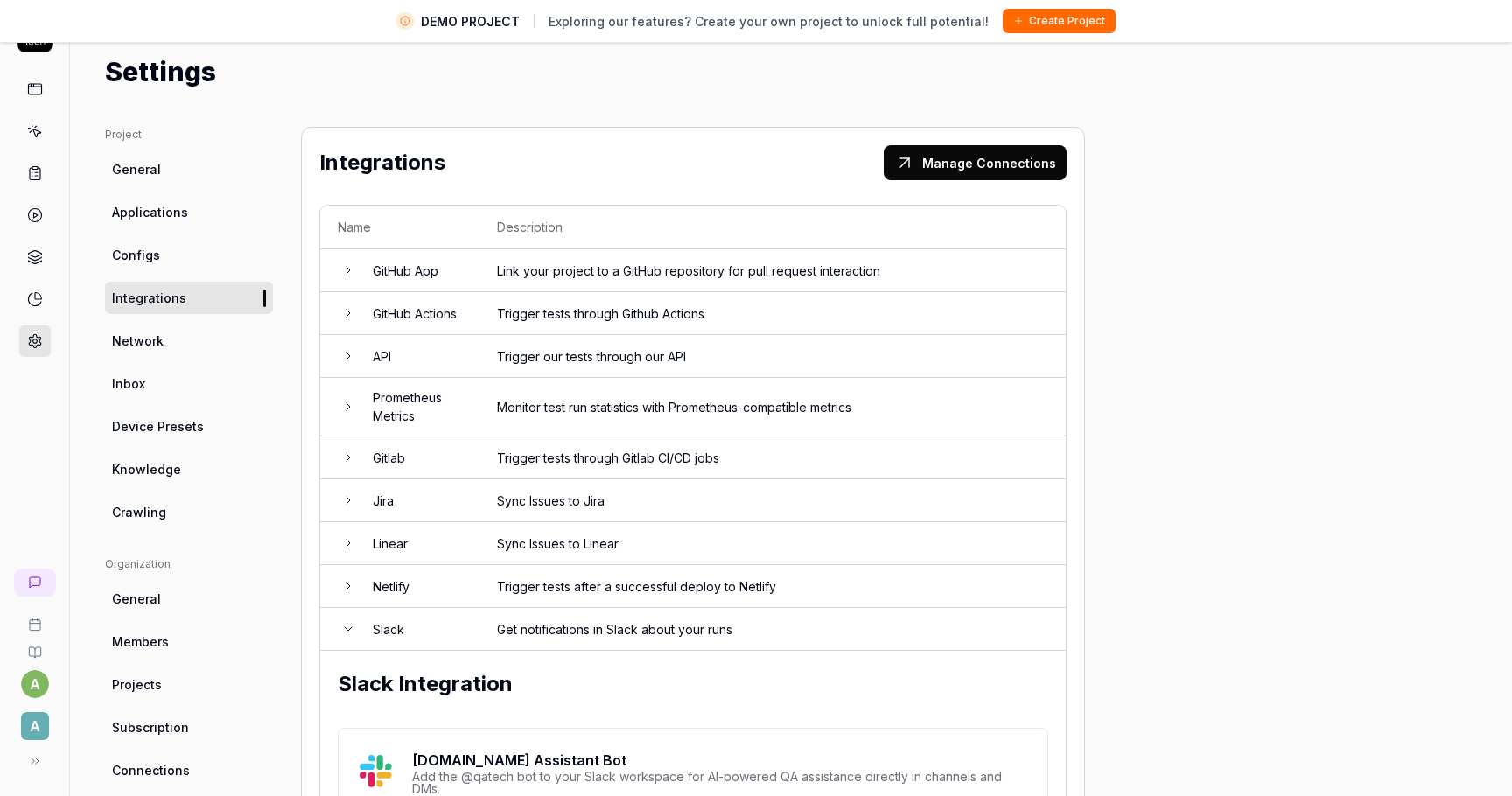
scroll to position [506, 0]
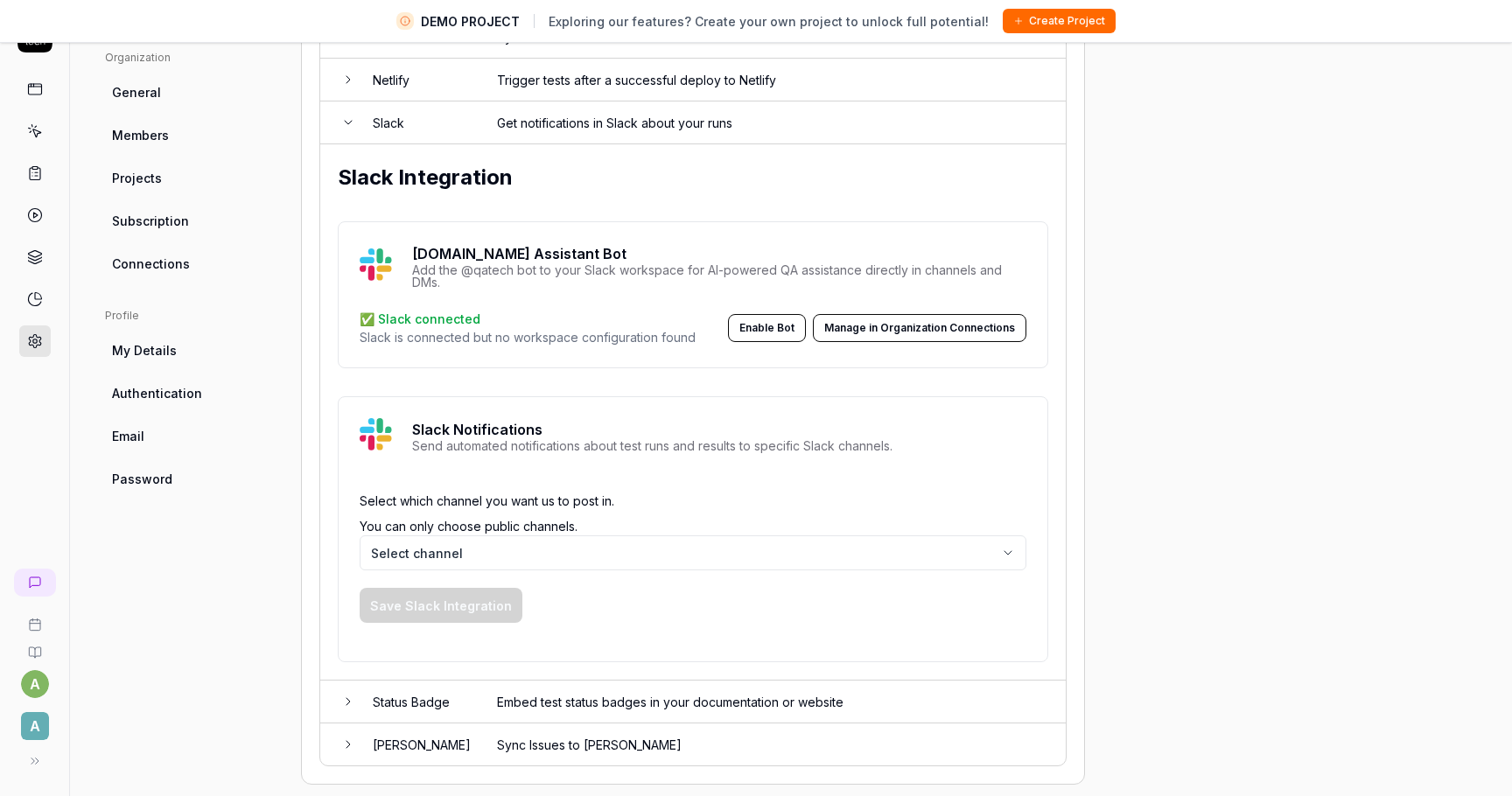
click at [770, 329] on button "Enable Bot" at bounding box center [766, 328] width 78 height 28
click at [876, 310] on div "✅ Slack connected Slack is connected but no workspace configuration found Enabl…" at bounding box center [693, 328] width 667 height 37
click at [876, 315] on button "Manage in Organization Connections" at bounding box center [920, 328] width 213 height 28
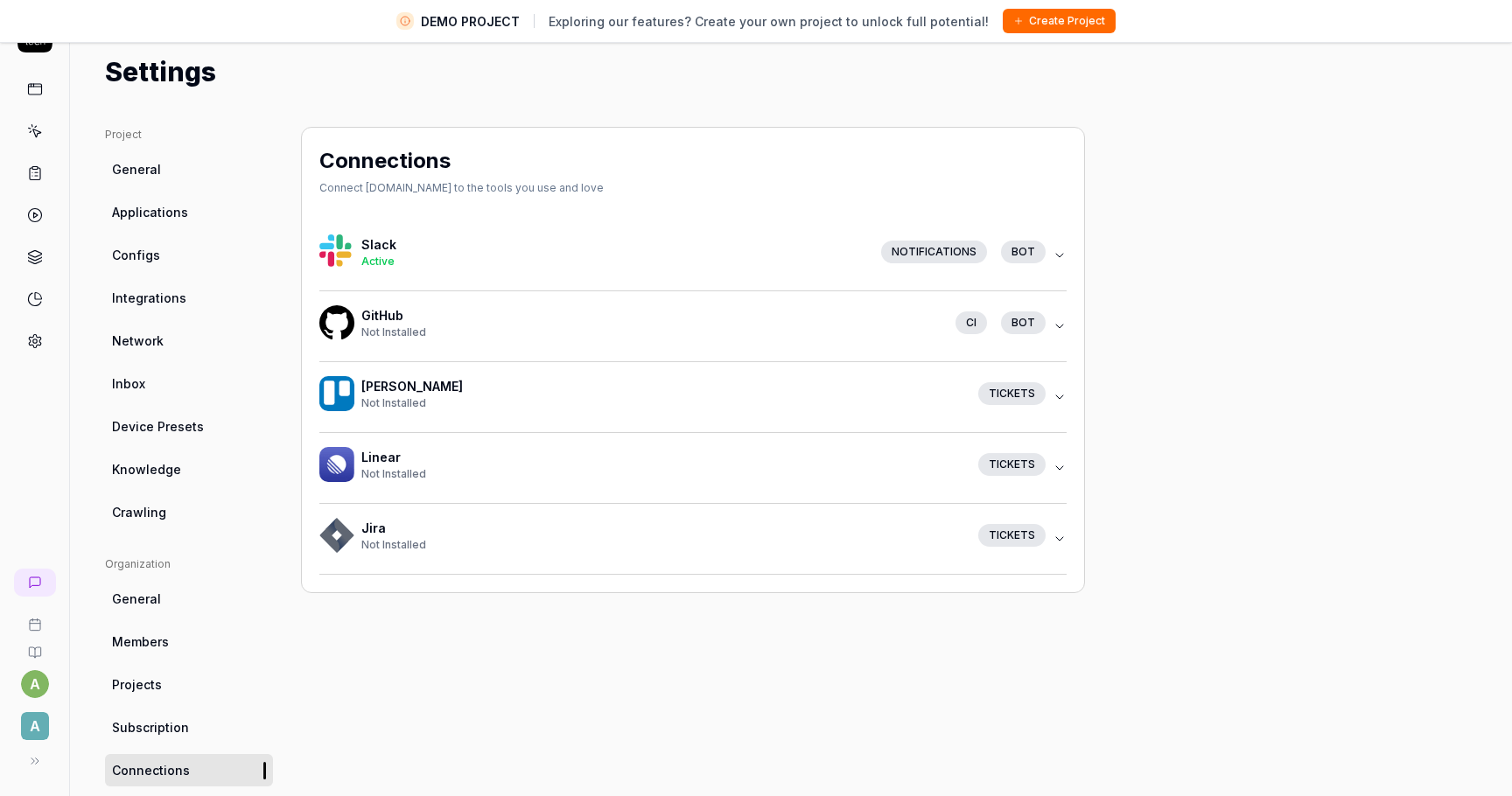
click at [1056, 260] on icon "button" at bounding box center [1059, 255] width 14 height 14
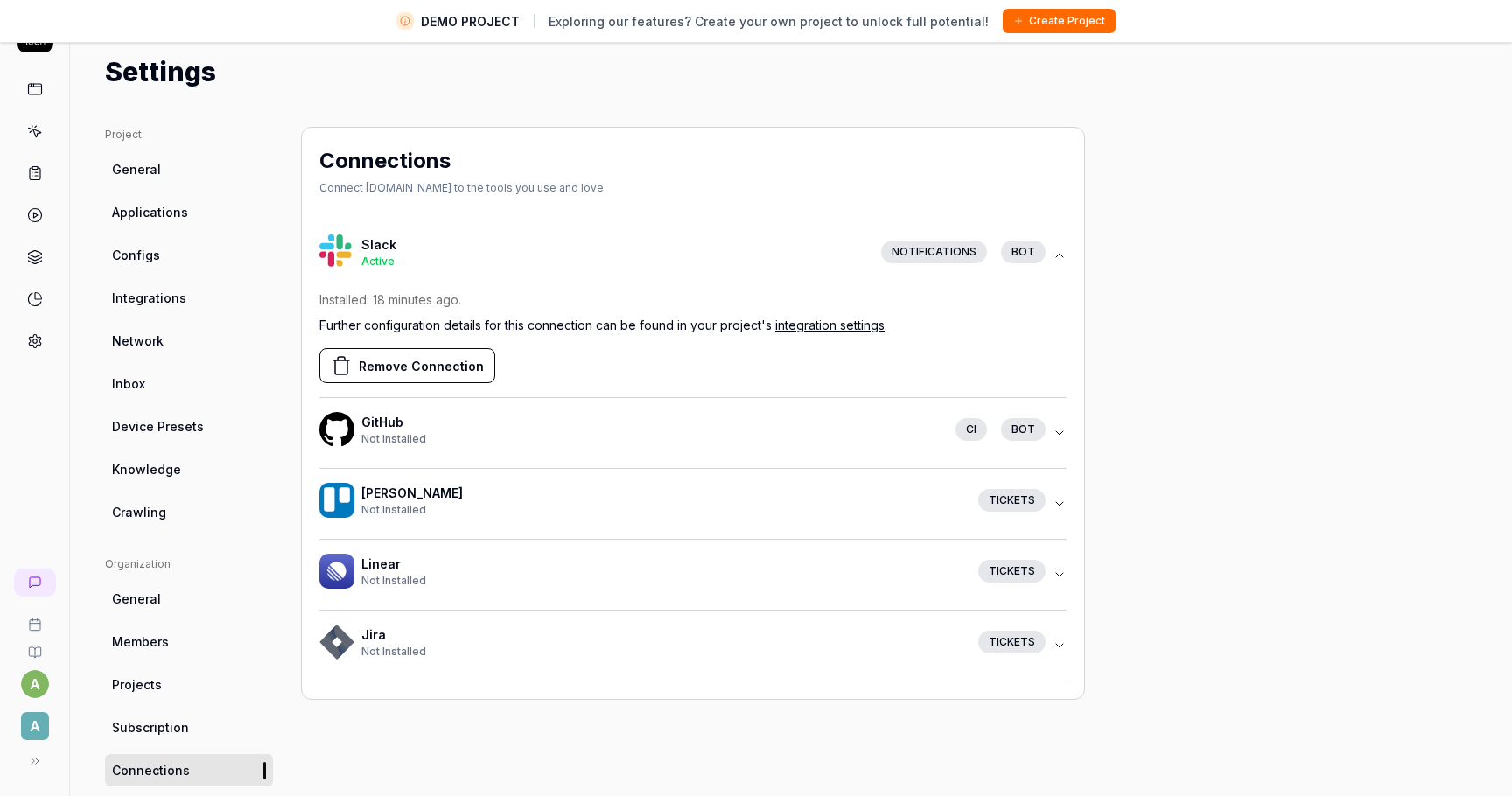
click at [453, 369] on button "Remove Connection" at bounding box center [407, 365] width 175 height 35
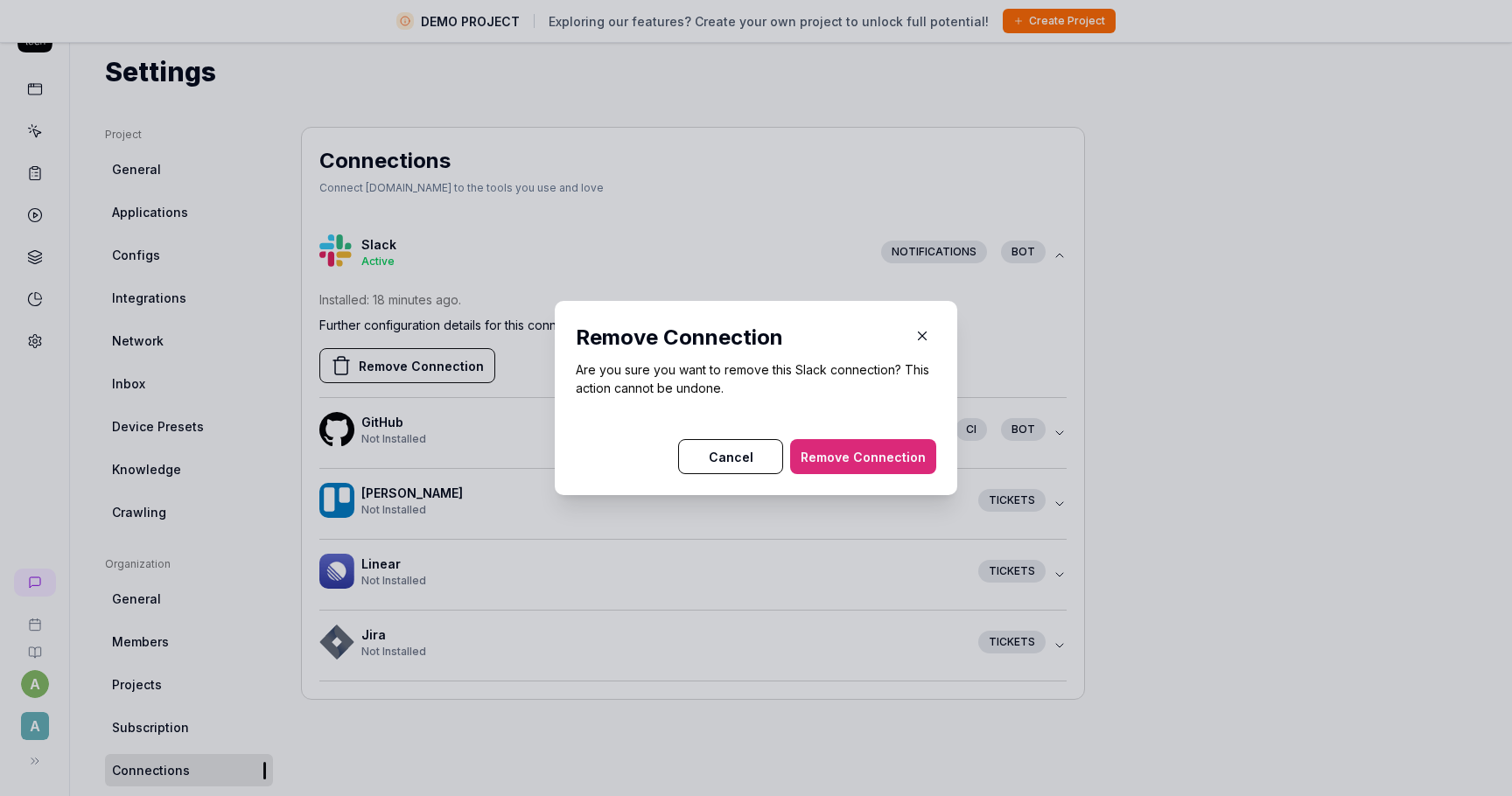
click at [879, 445] on button "Remove Connection" at bounding box center [863, 456] width 147 height 35
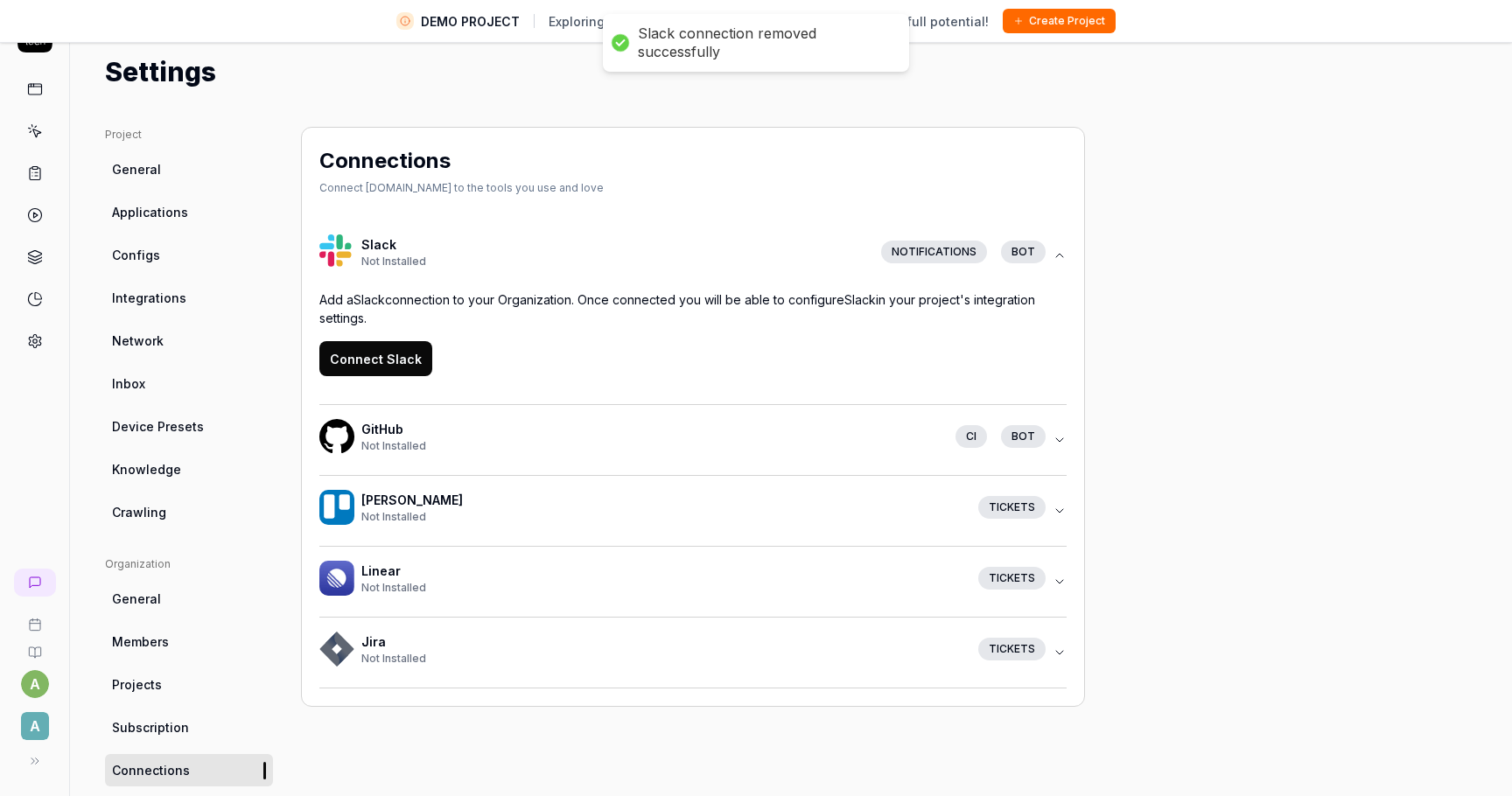
click at [353, 365] on button "Connect Slack" at bounding box center [375, 358] width 113 height 35
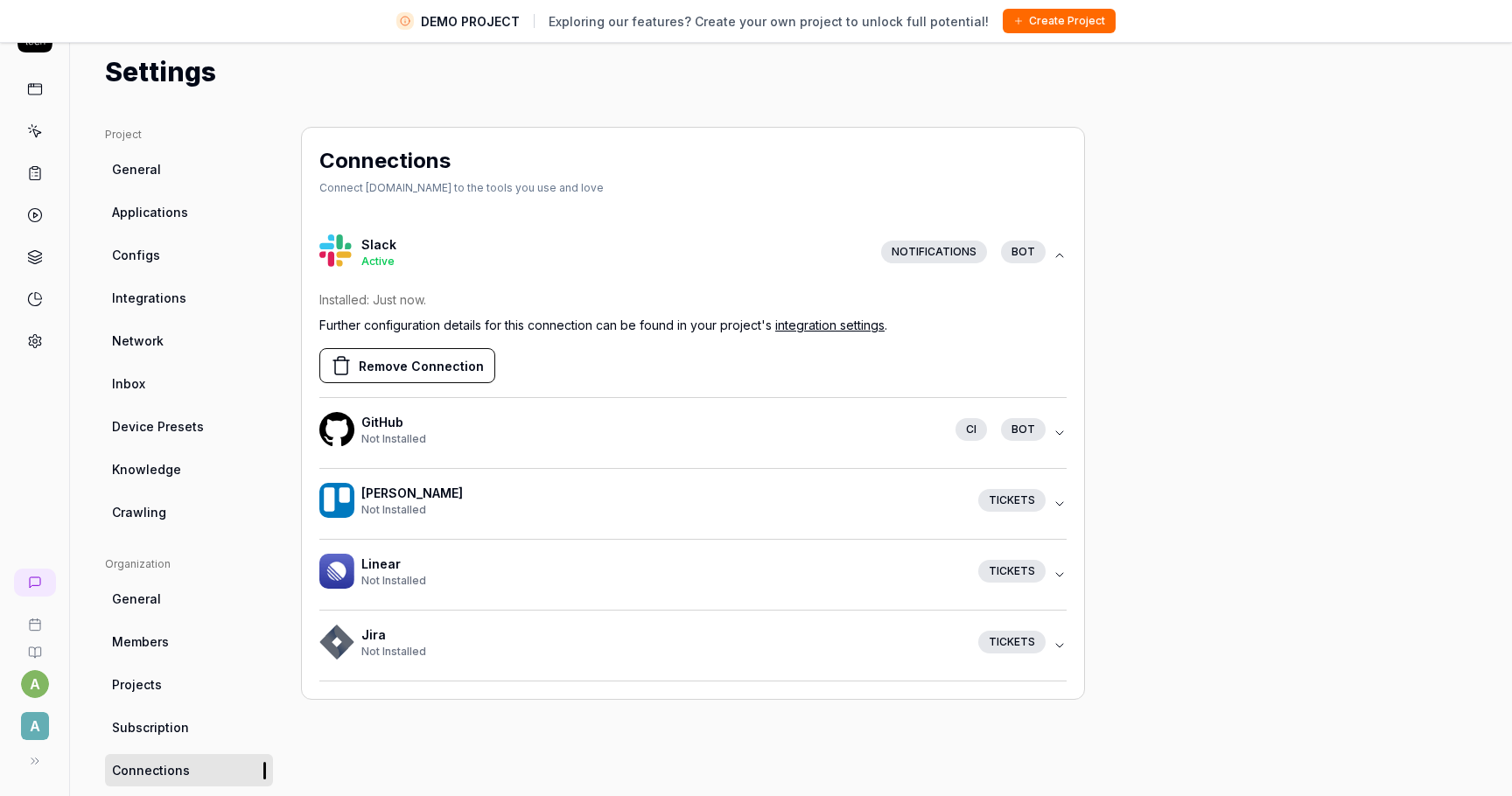
click at [165, 281] on ul "Project General Applications Configs Integrations Network Inbox Device Presets …" at bounding box center [188, 327] width 168 height 401
click at [165, 299] on span "Integrations" at bounding box center [149, 298] width 75 height 18
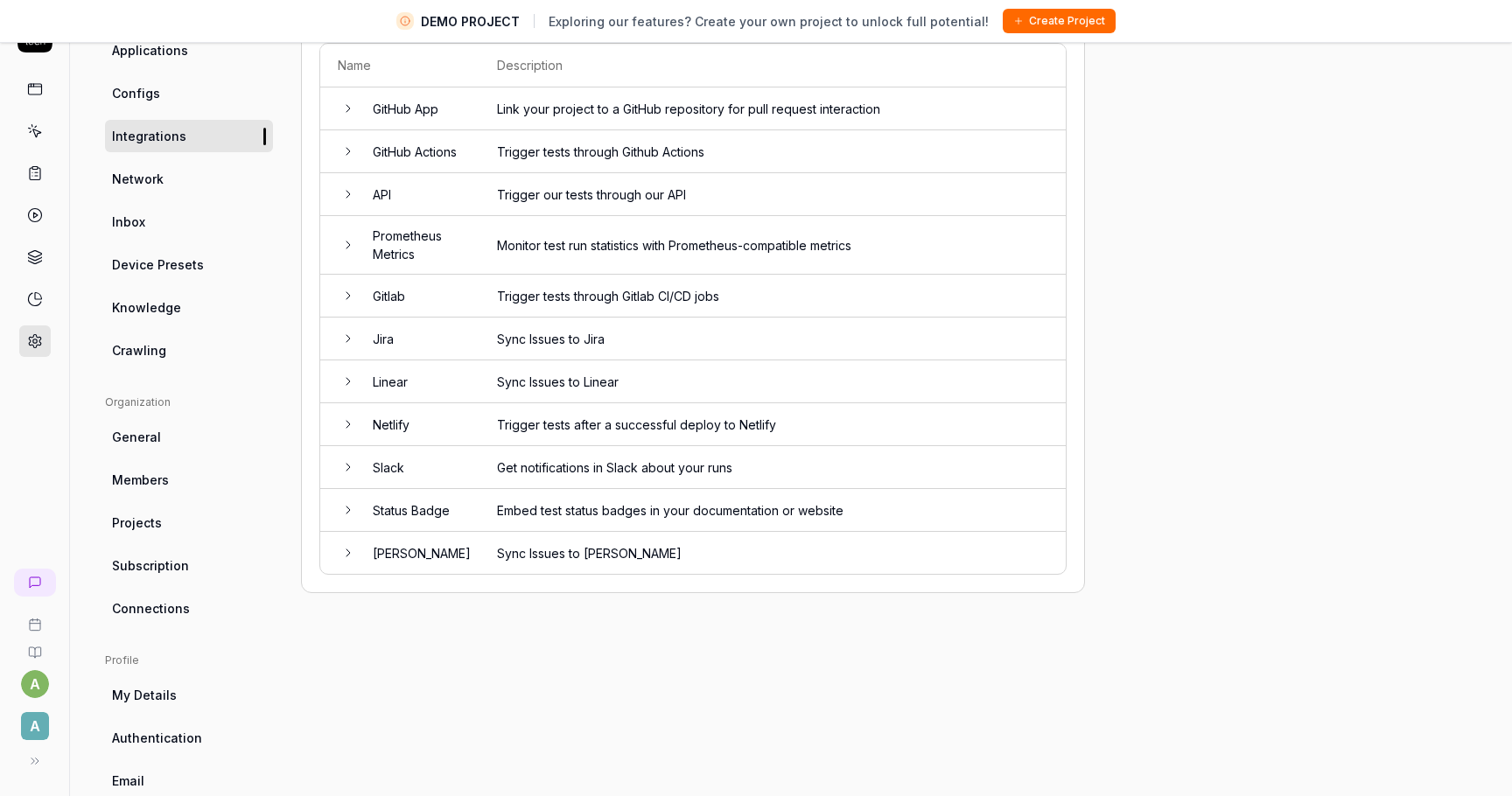
scroll to position [211, 0]
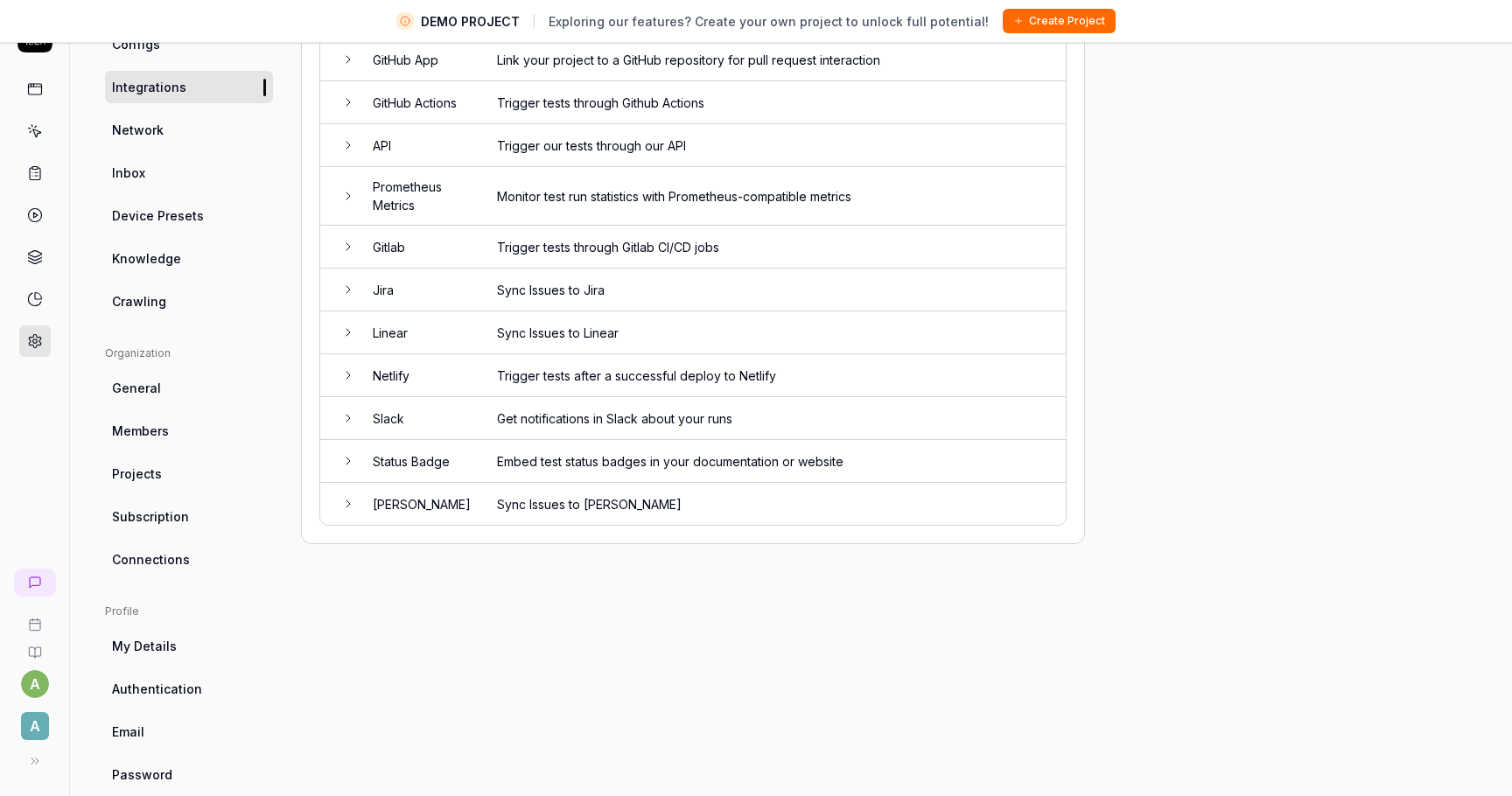
click at [384, 414] on td "Slack" at bounding box center [417, 418] width 125 height 43
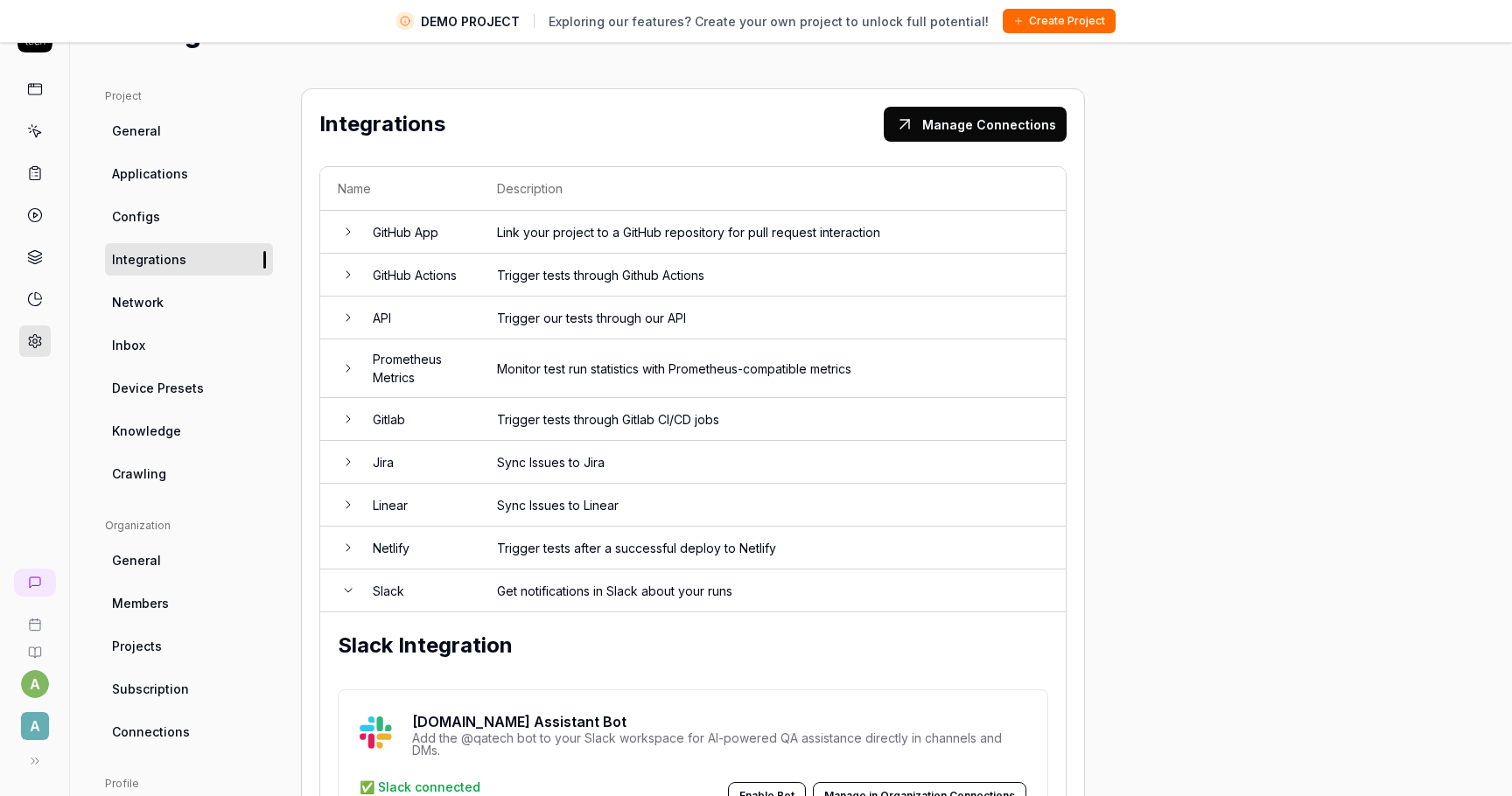
scroll to position [0, 0]
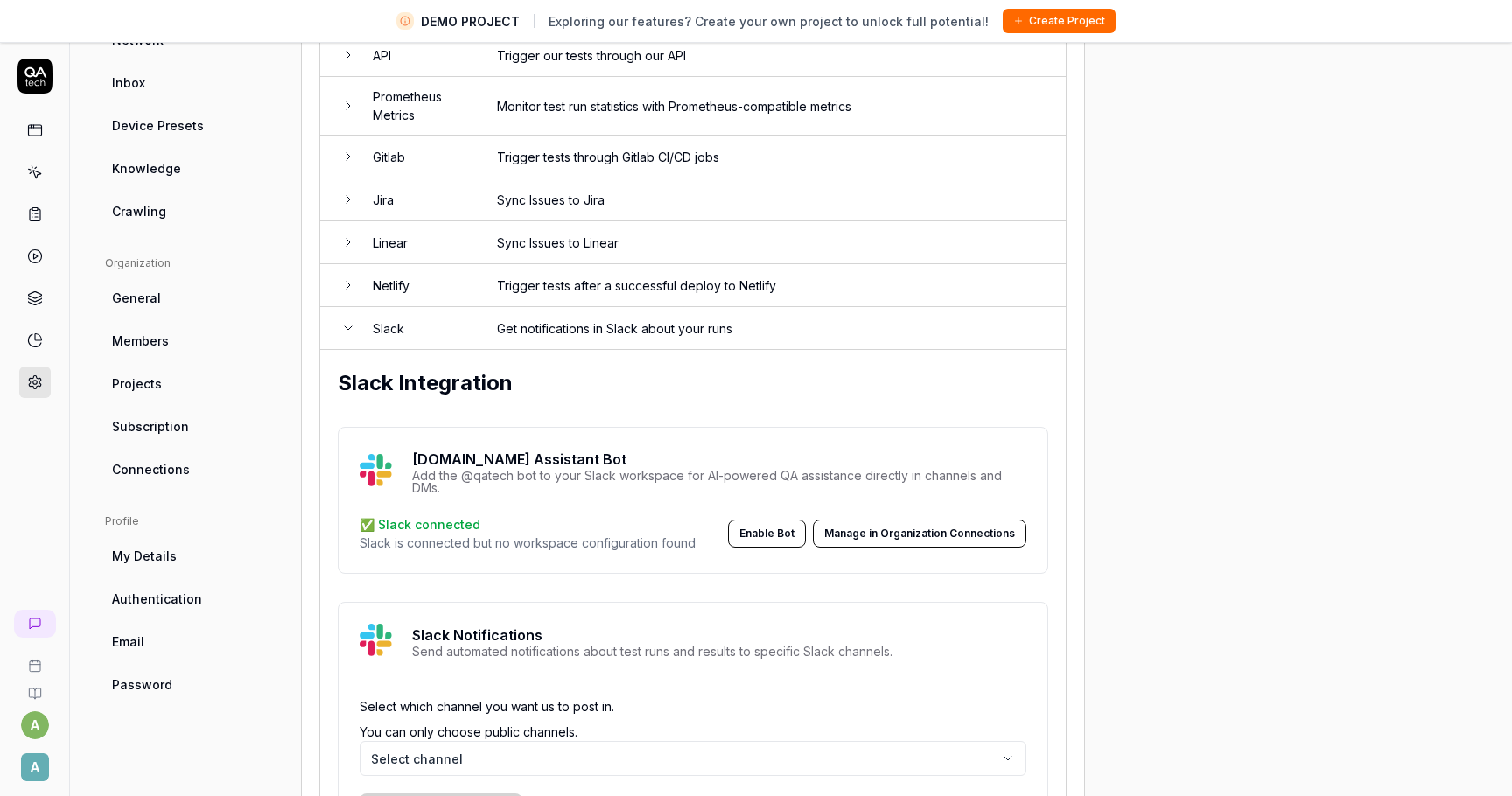
scroll to position [345, 0]
click at [772, 517] on button "Enable Bot" at bounding box center [766, 531] width 78 height 28
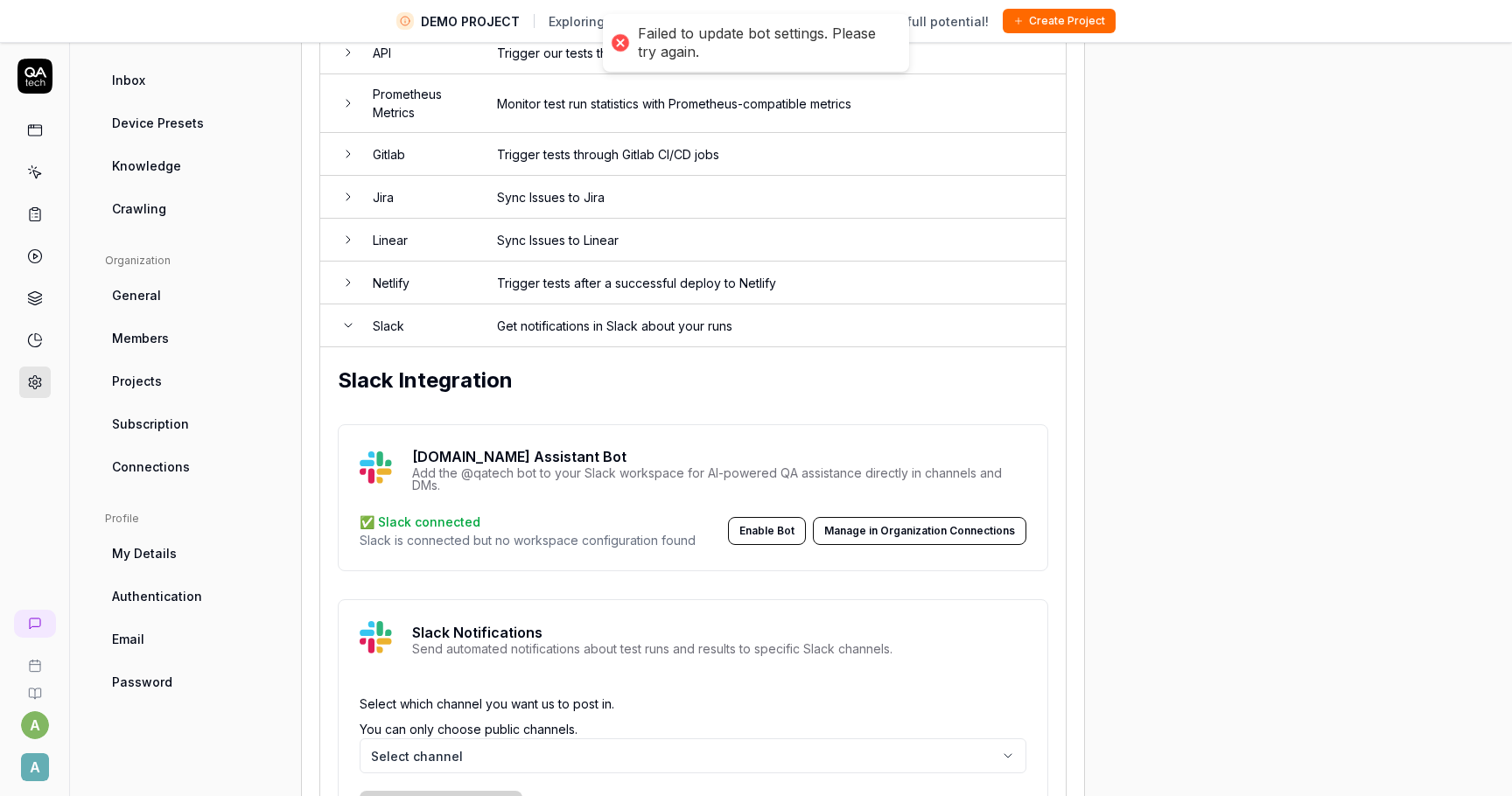
click at [518, 631] on p "Slack Notifications" at bounding box center [653, 632] width 480 height 21
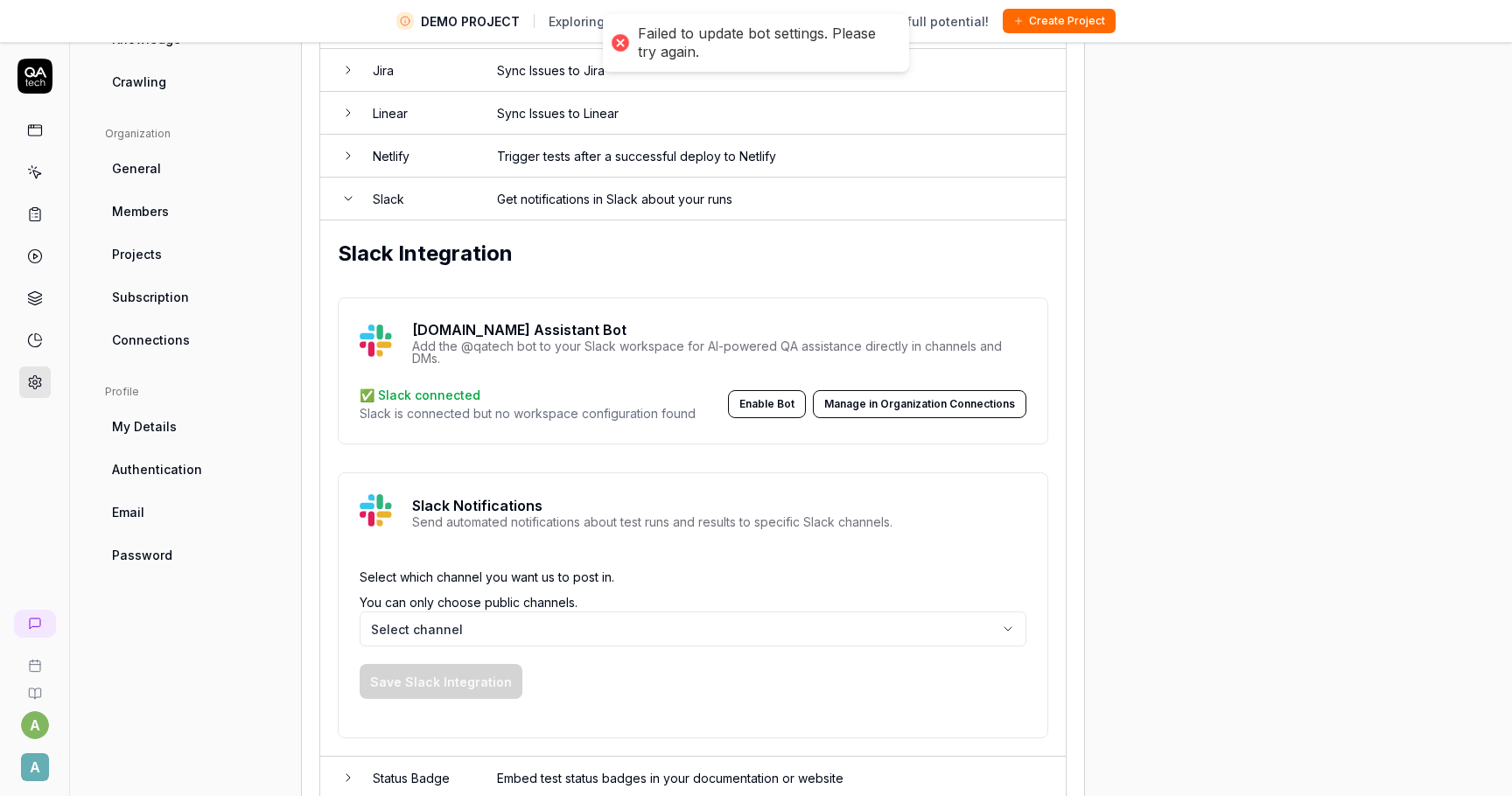
scroll to position [523, 0]
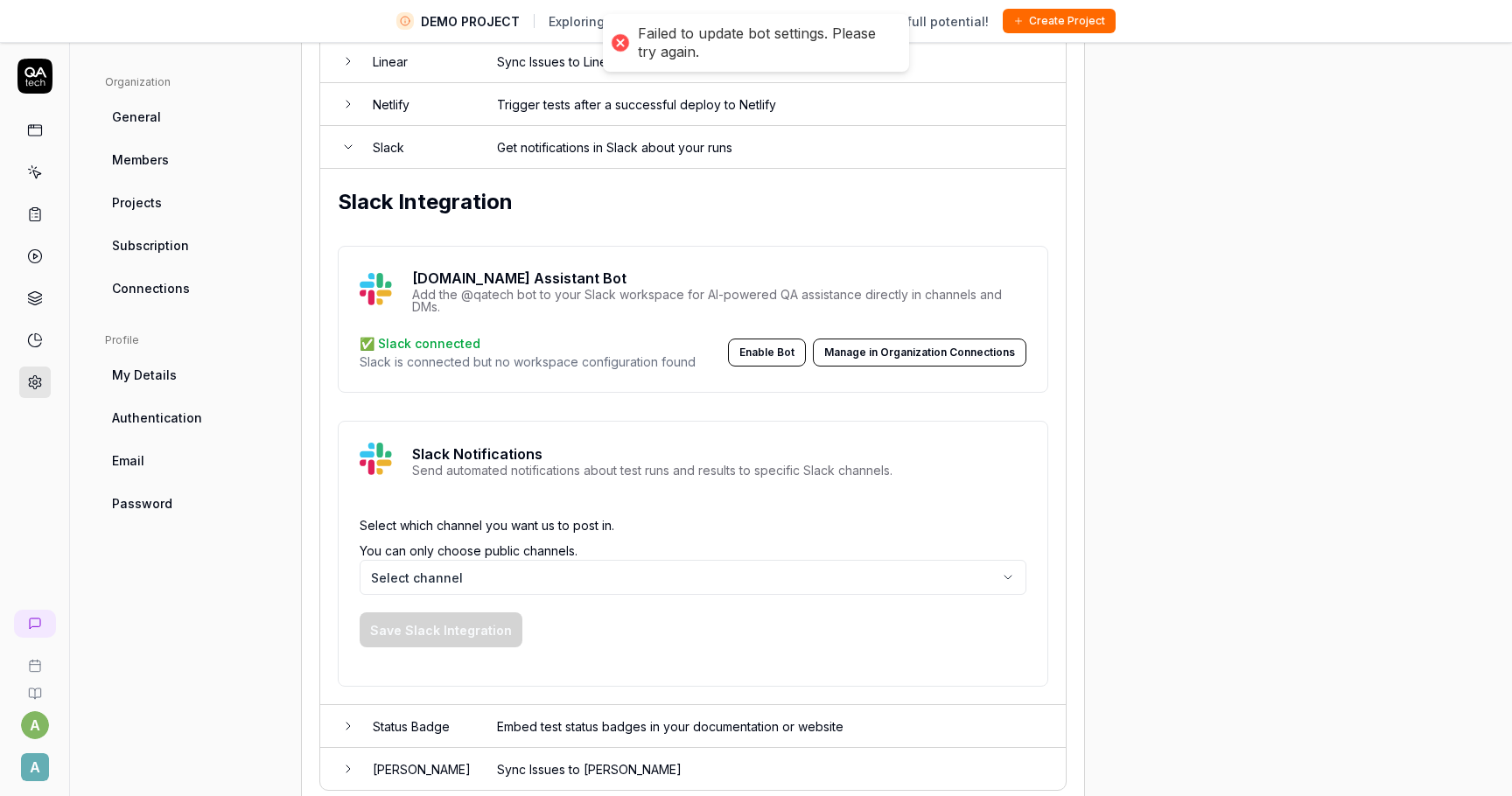
click at [493, 588] on body "DEMO PROJECT Exploring our features? Create your own project to unlock full pot…" at bounding box center [756, 418] width 1512 height 837
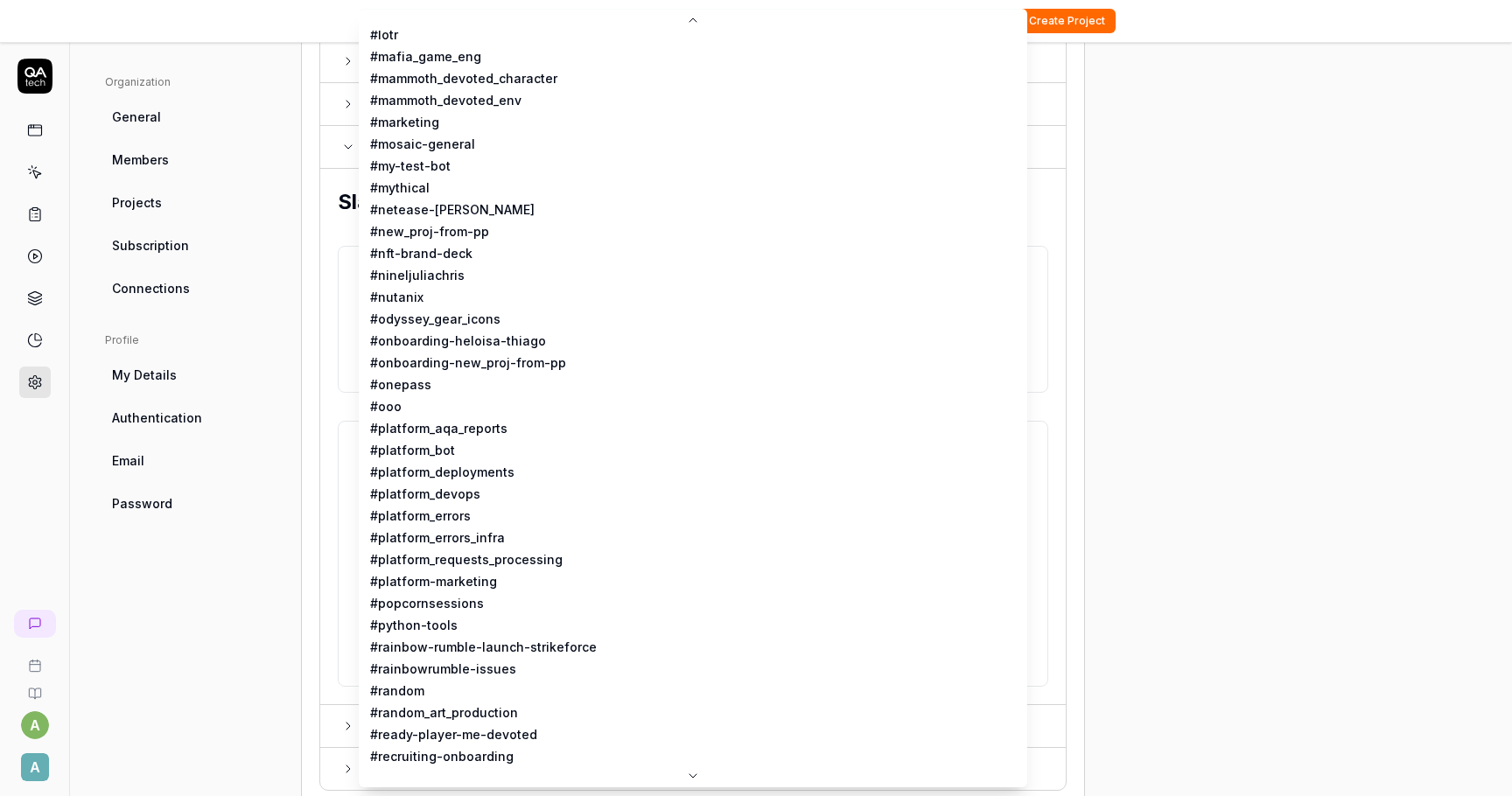
scroll to position [1093, 0]
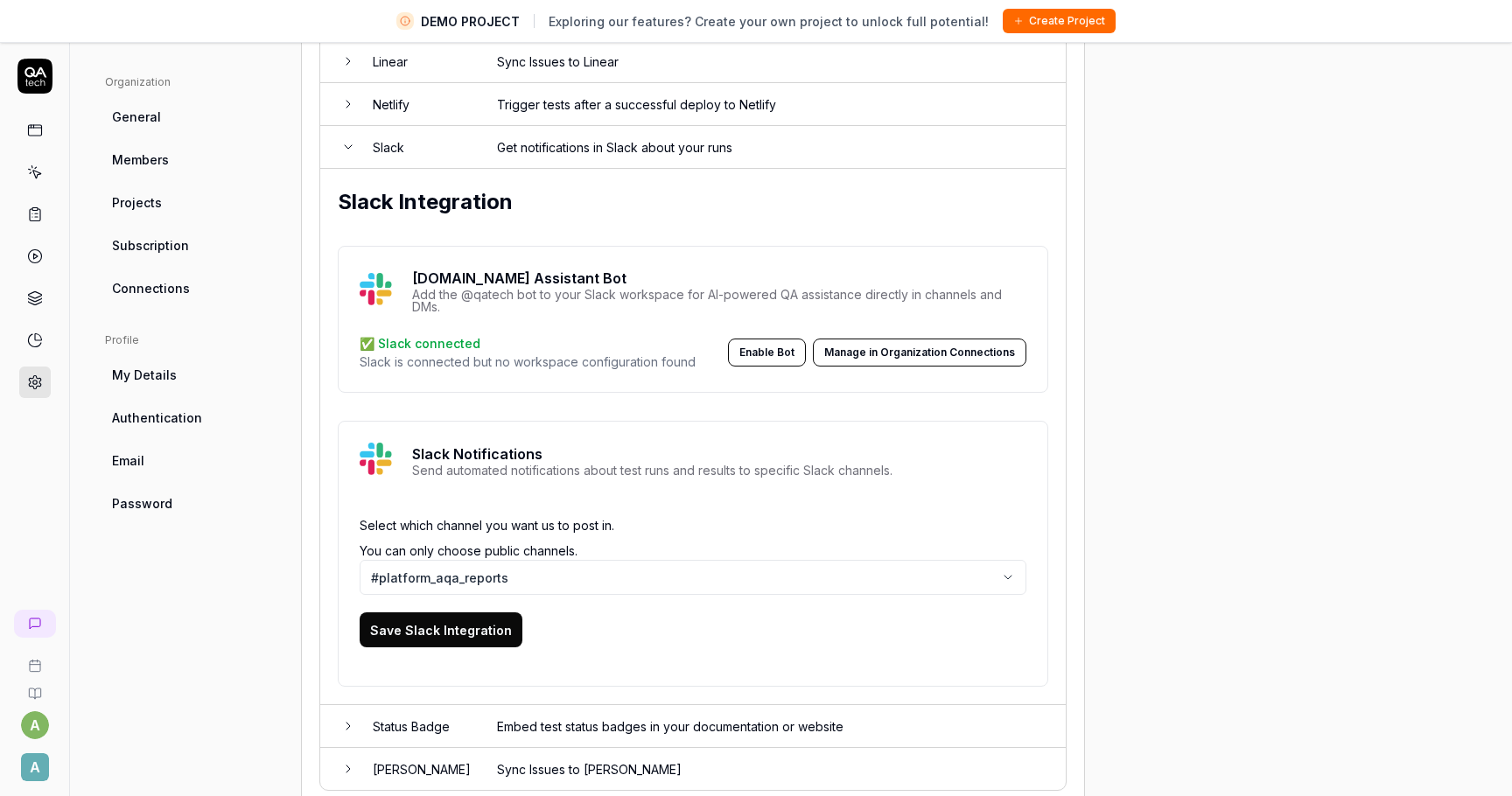
click at [472, 625] on button "Save Slack Integration" at bounding box center [441, 630] width 162 height 35
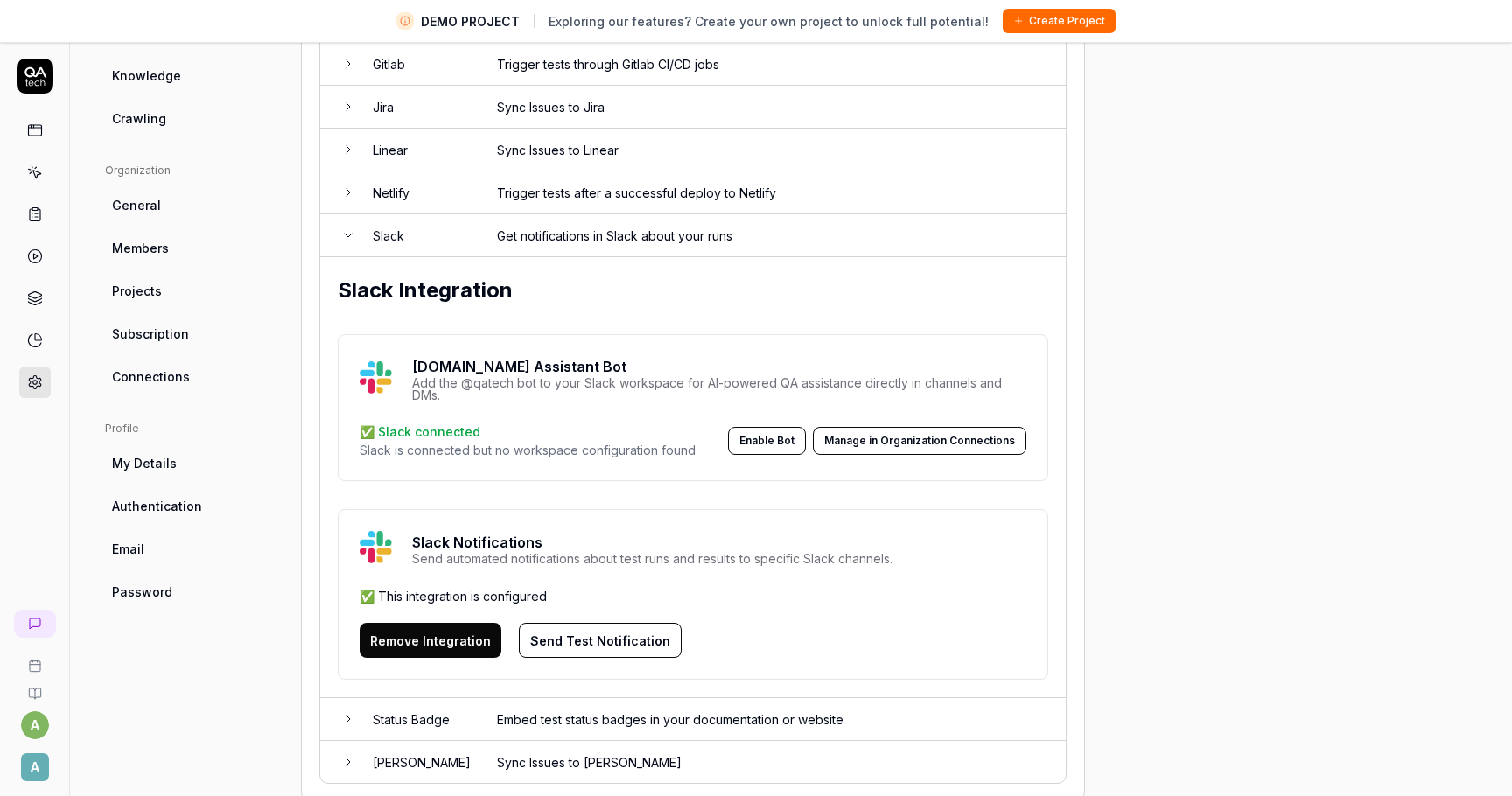
scroll to position [427, 0]
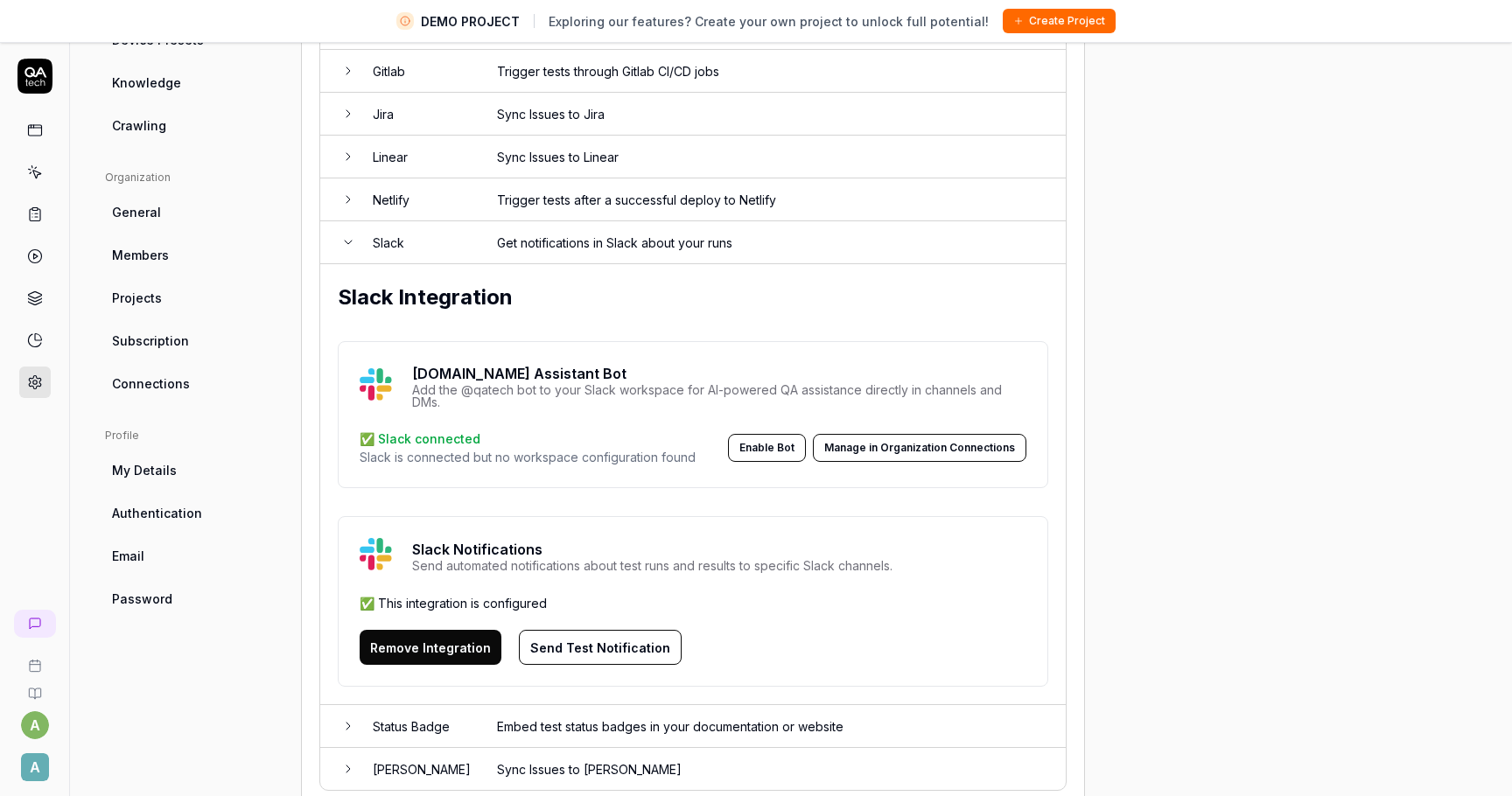
click at [606, 632] on button "Send Test Notification" at bounding box center [600, 647] width 162 height 35
